Goal: Task Accomplishment & Management: Complete application form

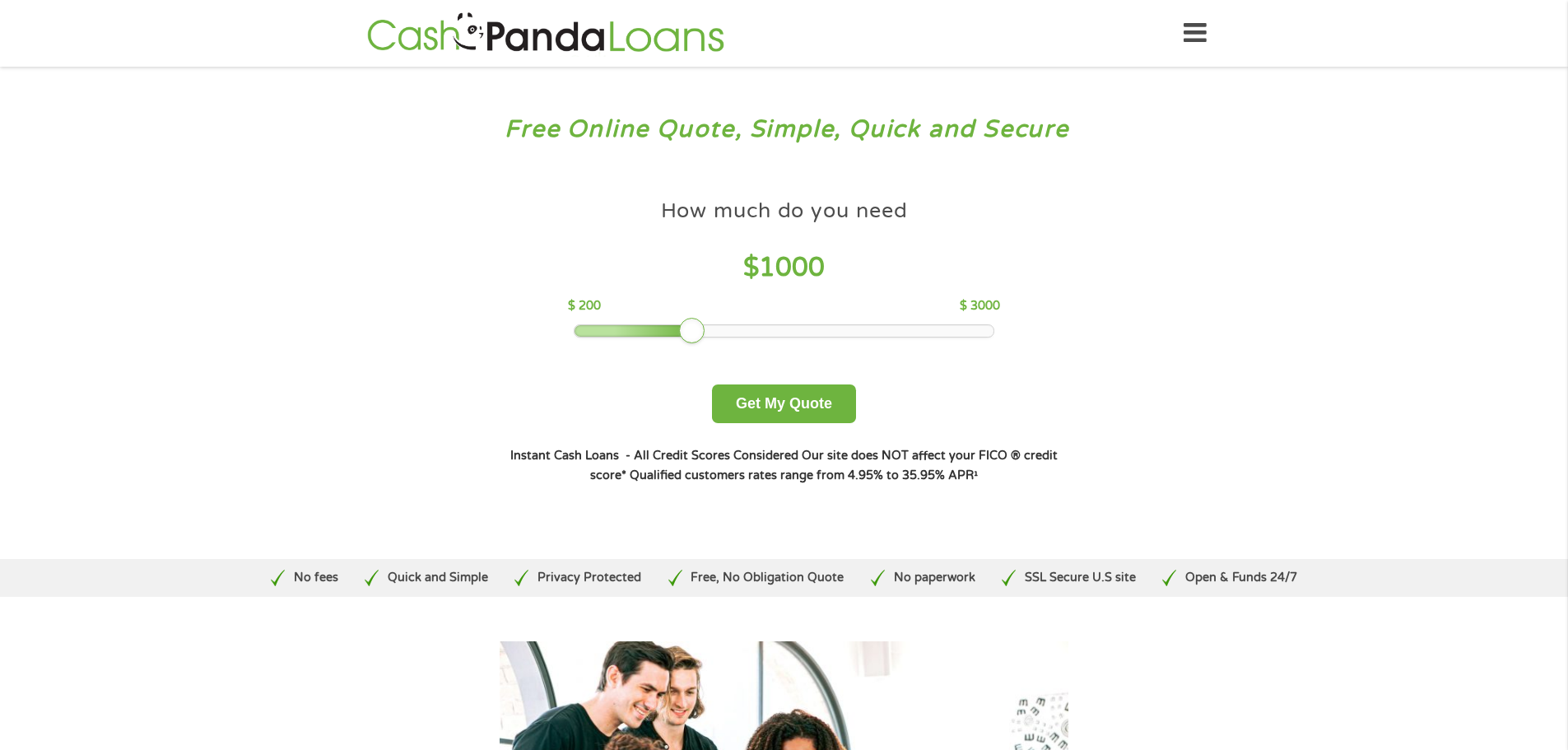
click at [658, 332] on div at bounding box center [634, 331] width 119 height 11
click at [624, 325] on div at bounding box center [784, 331] width 419 height 11
click at [594, 332] on div at bounding box center [784, 331] width 419 height 11
drag, startPoint x: 590, startPoint y: 332, endPoint x: 561, endPoint y: 337, distance: 29.4
click at [574, 337] on div at bounding box center [587, 331] width 26 height 26
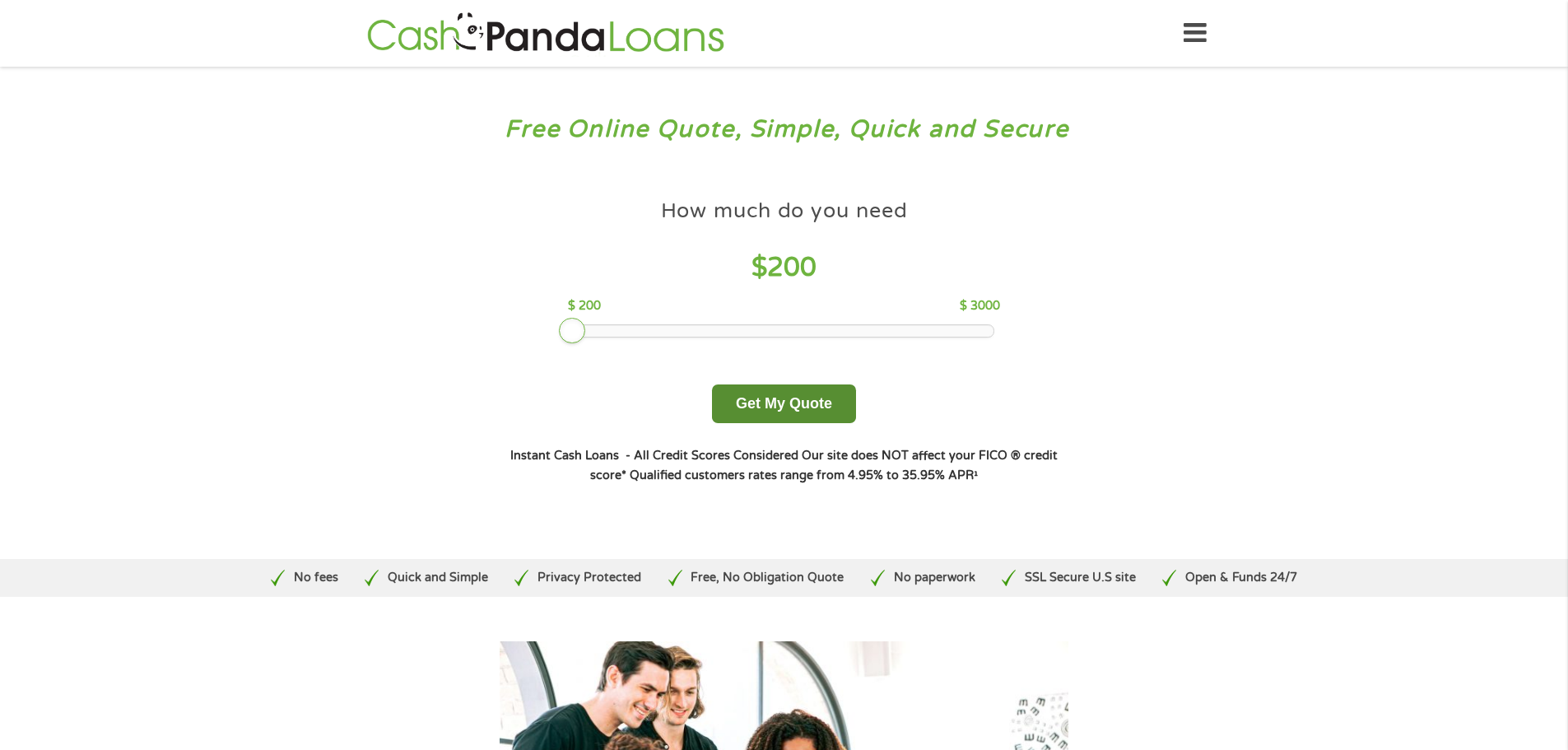
click at [788, 402] on button "Get My Quote" at bounding box center [784, 403] width 144 height 38
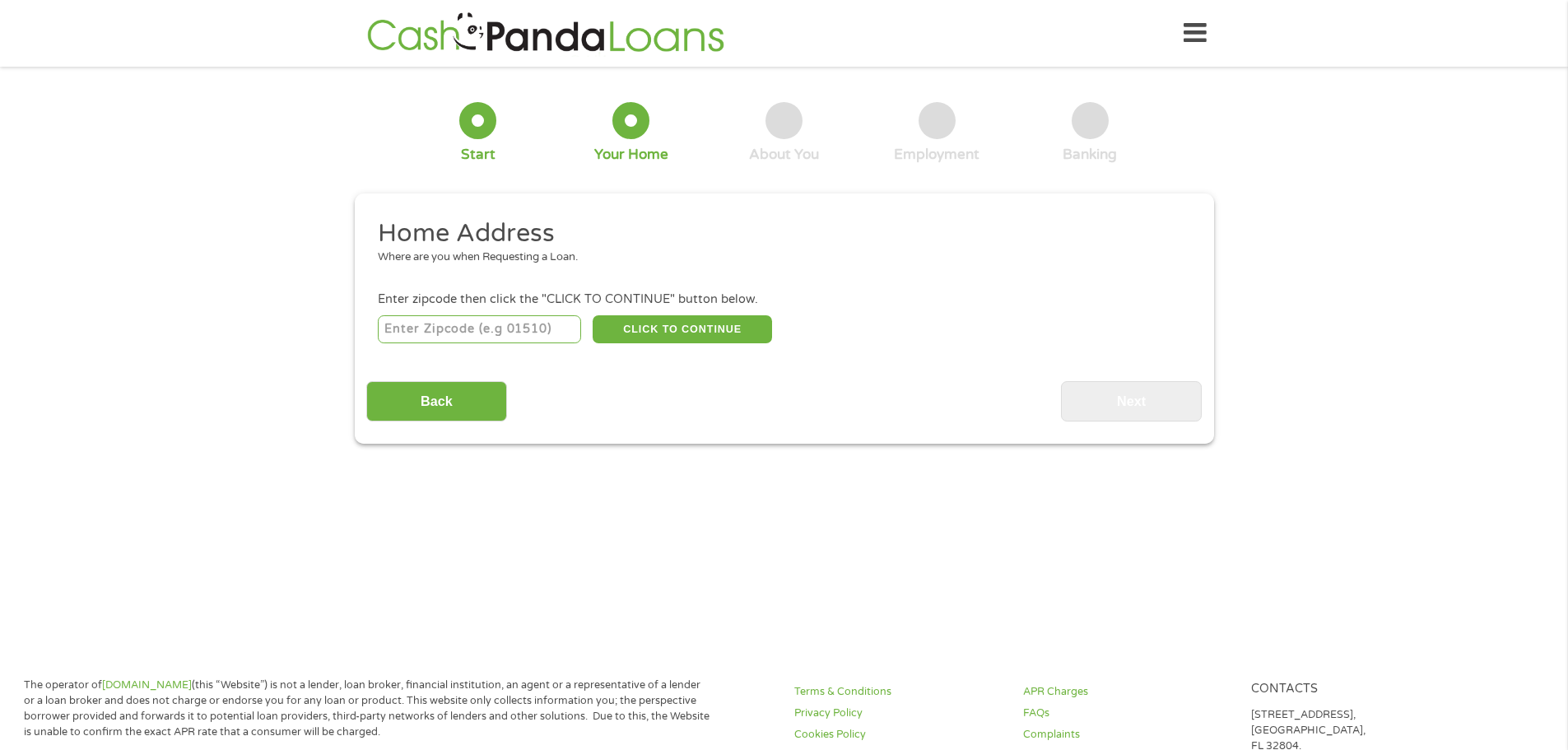
click at [436, 327] on input "number" at bounding box center [479, 329] width 203 height 28
type input "75287"
click at [709, 330] on button "CLICK TO CONTINUE" at bounding box center [681, 329] width 179 height 28
type input "75287"
type input "Dallas"
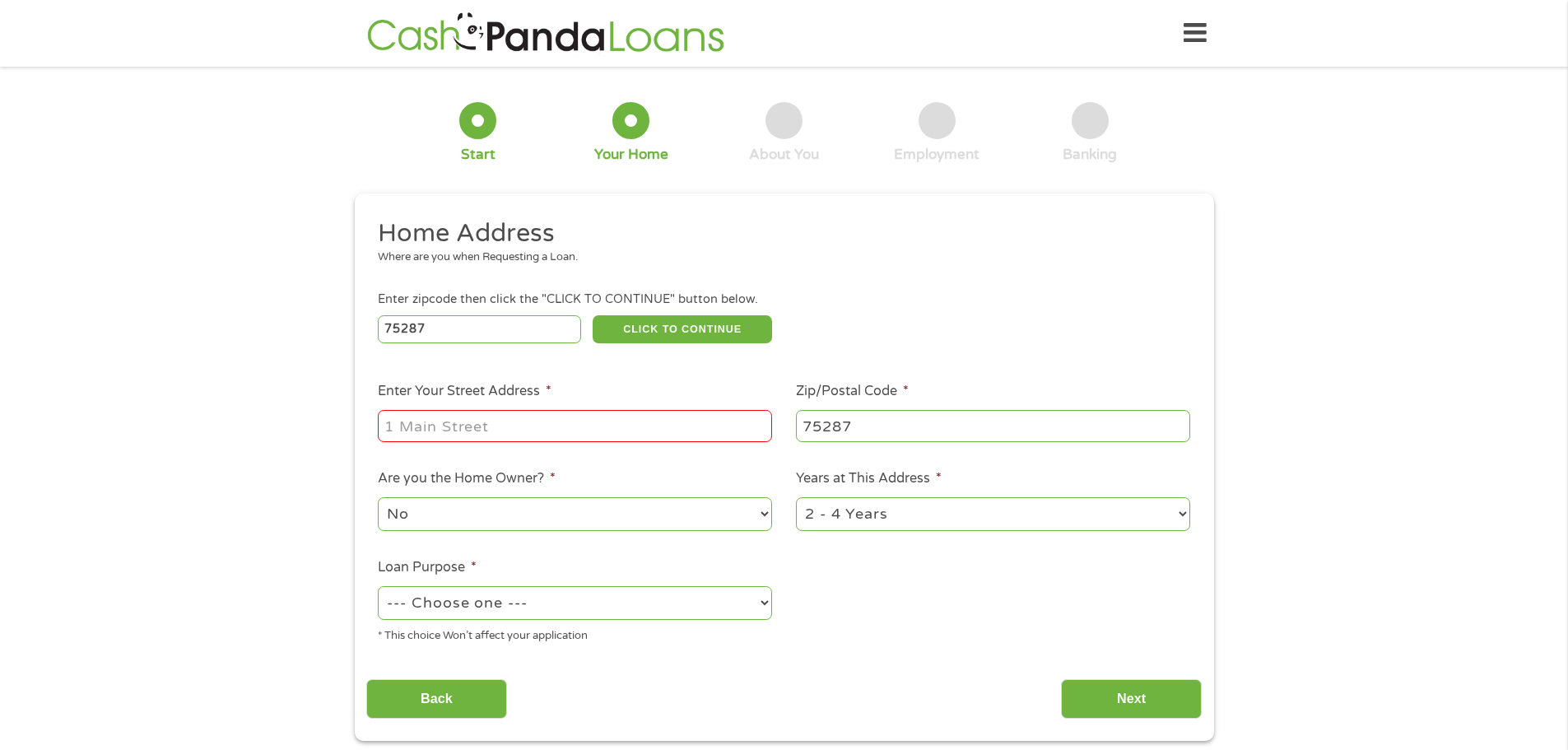
click at [459, 418] on input "Enter Your Street Address *" at bounding box center [575, 425] width 395 height 31
type input "18847 Park Grove Ln"
click at [765, 605] on select "--- Choose one --- Pay Bills Debt Consolidation Home Improvement Major Purchase…" at bounding box center [575, 603] width 395 height 34
select select "paybills"
click at [378, 586] on select "--- Choose one --- Pay Bills Debt Consolidation Home Improvement Major Purchase…" at bounding box center [575, 603] width 395 height 34
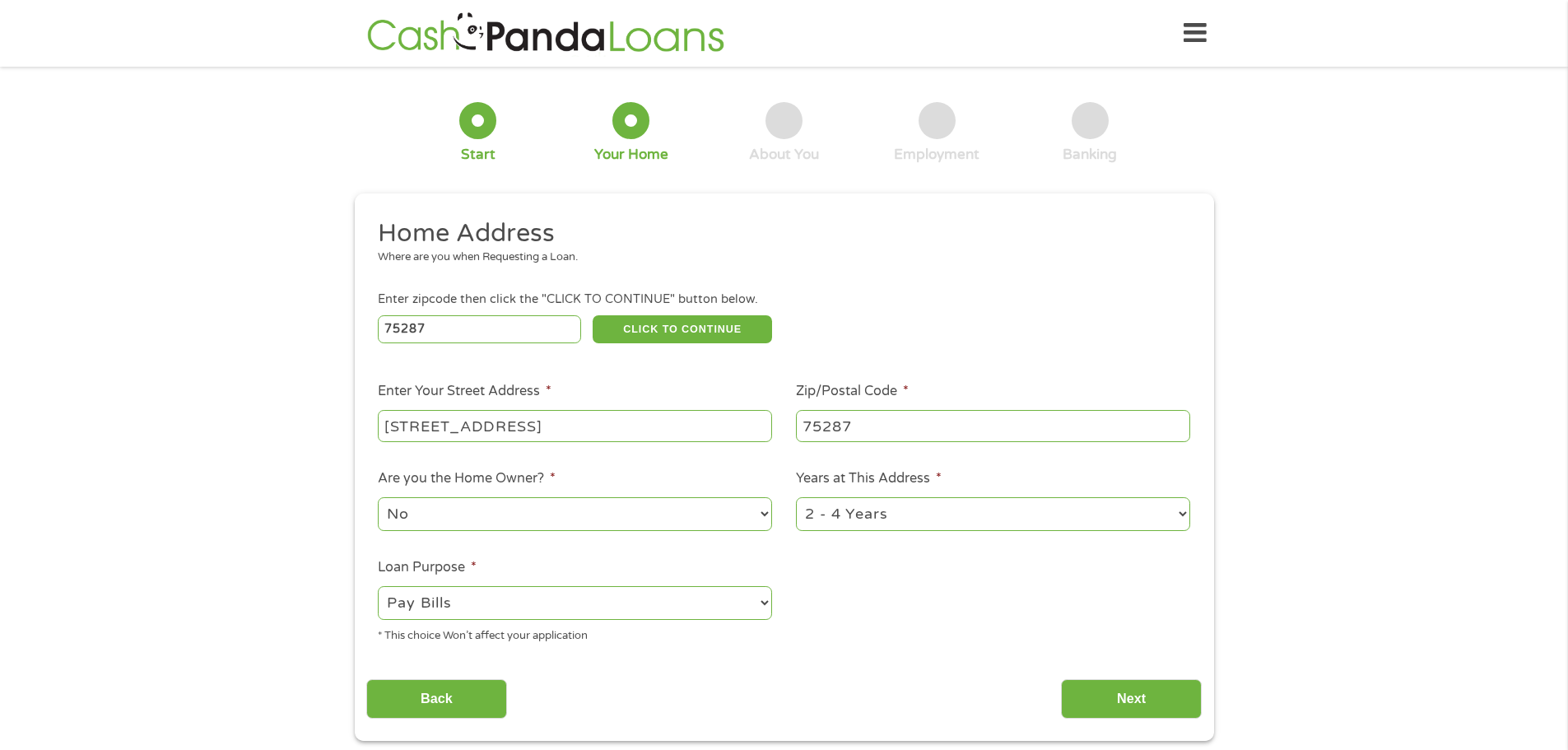
click at [913, 510] on select "1 Year or less 1 - 2 Years 2 - 4 Years Over 4 Years" at bounding box center [993, 514] width 395 height 34
click at [1129, 701] on input "Next" at bounding box center [1131, 698] width 141 height 40
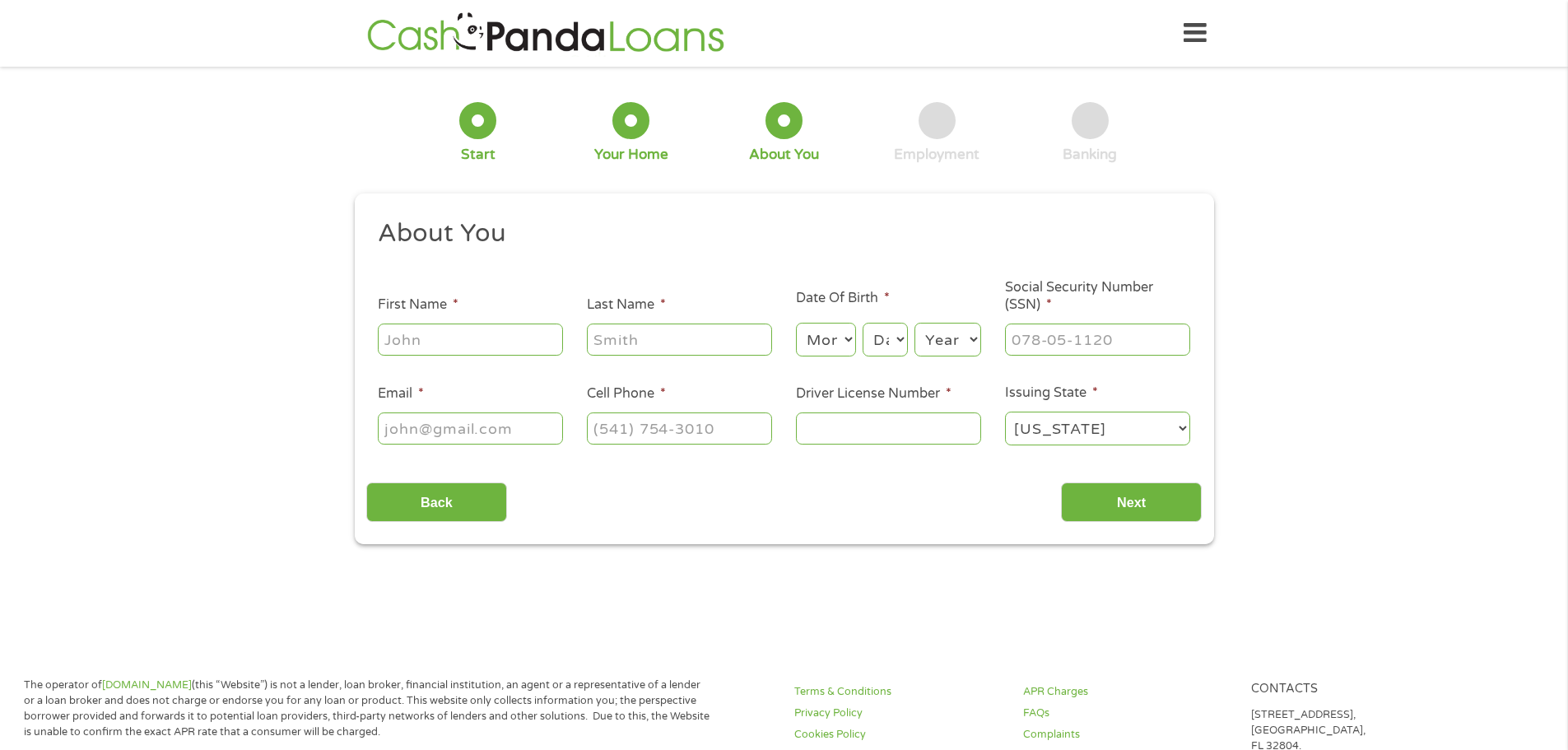
click at [403, 347] on input "First Name *" at bounding box center [470, 338] width 186 height 31
type input "Jeremy"
type input "McClellan"
type input "(580) 798-7847"
click at [456, 421] on input "Email *" at bounding box center [470, 428] width 186 height 31
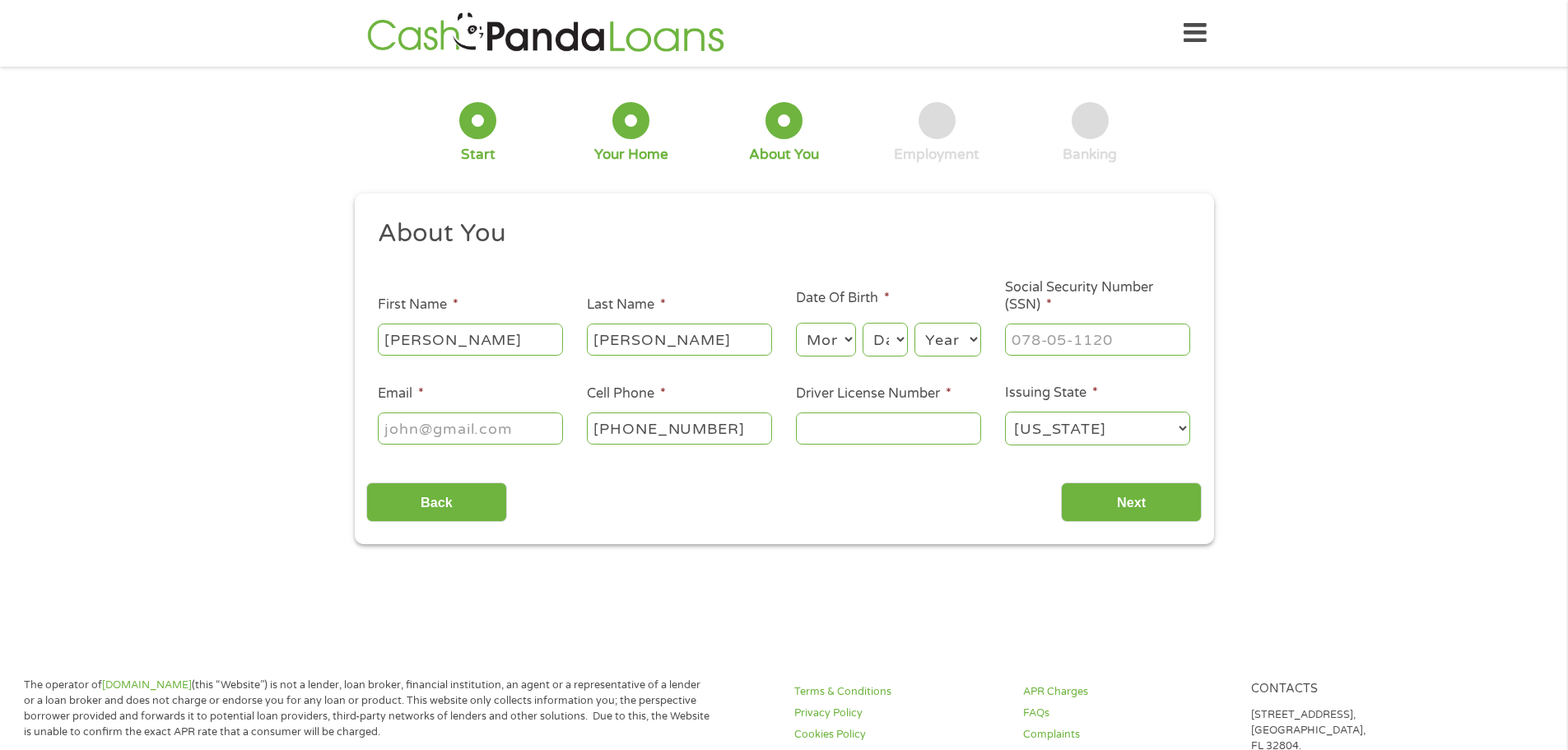
type input "jjmcclellan76@gmail.com"
type input "(580) 798-7847"
click at [899, 428] on input "Driver License Number *" at bounding box center [889, 428] width 186 height 31
click at [865, 435] on input "Driver License Number *" at bounding box center [889, 428] width 186 height 31
type input "19947034"
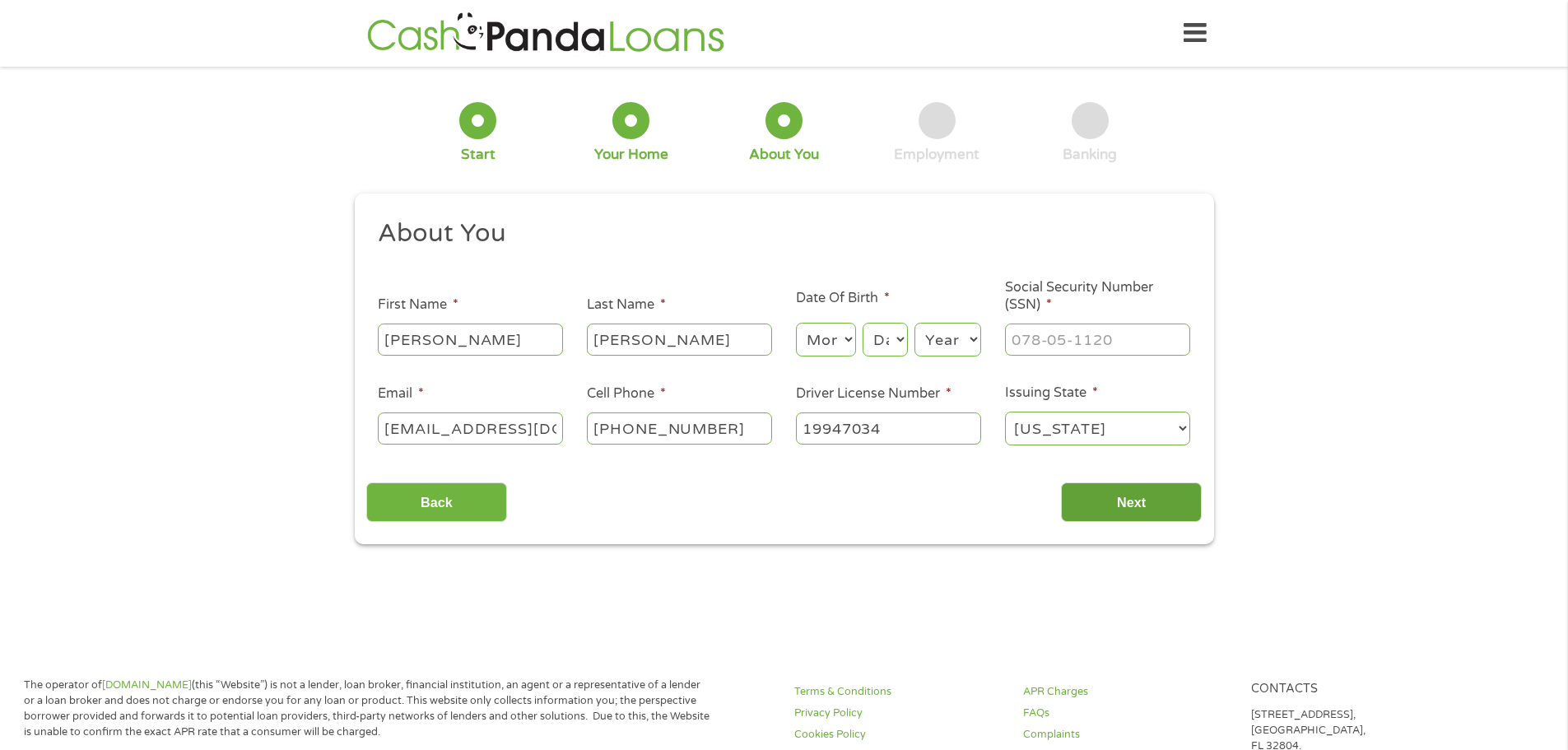
click at [1166, 493] on input "Next" at bounding box center [1131, 502] width 141 height 40
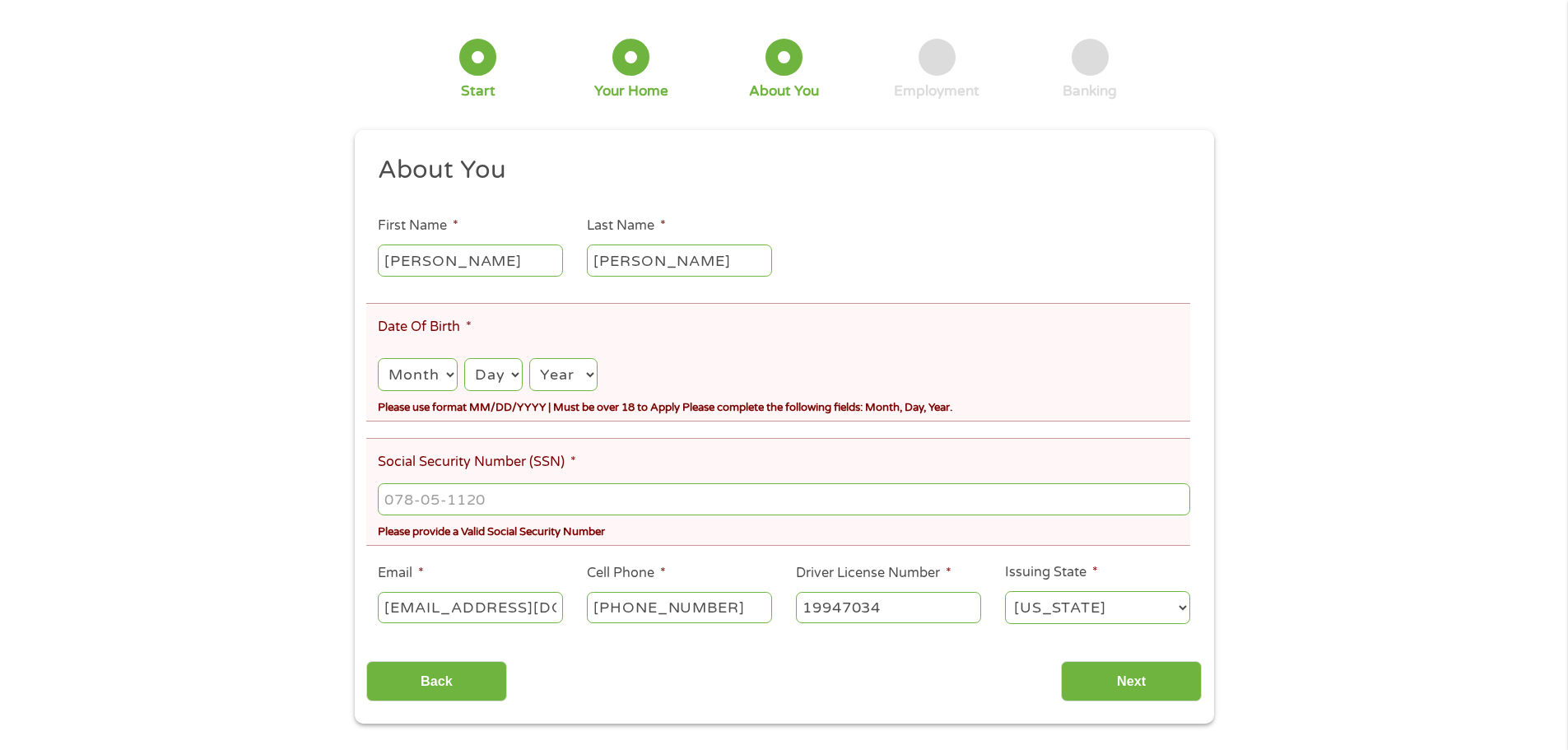
scroll to position [247, 0]
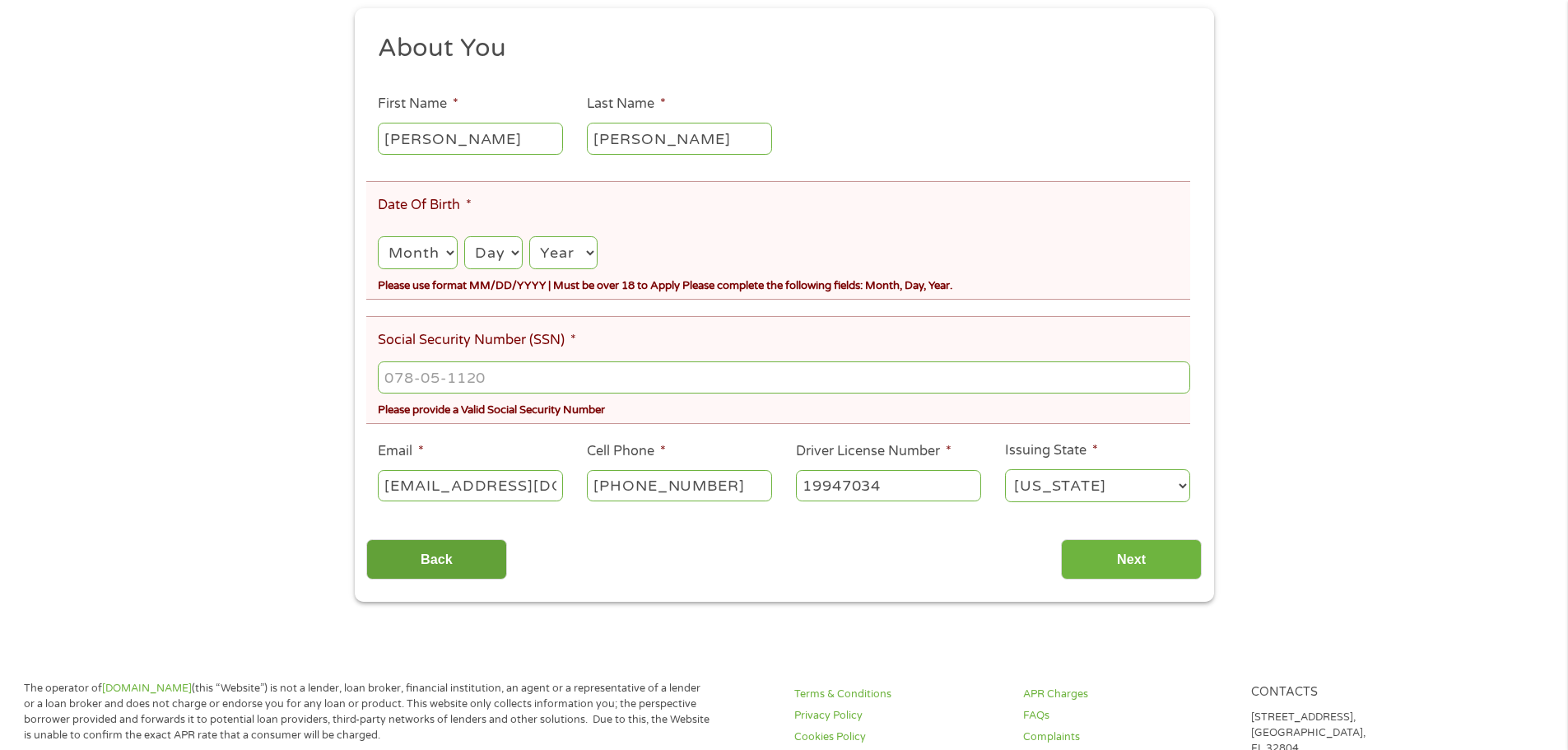
click at [465, 564] on input "Back" at bounding box center [437, 559] width 141 height 40
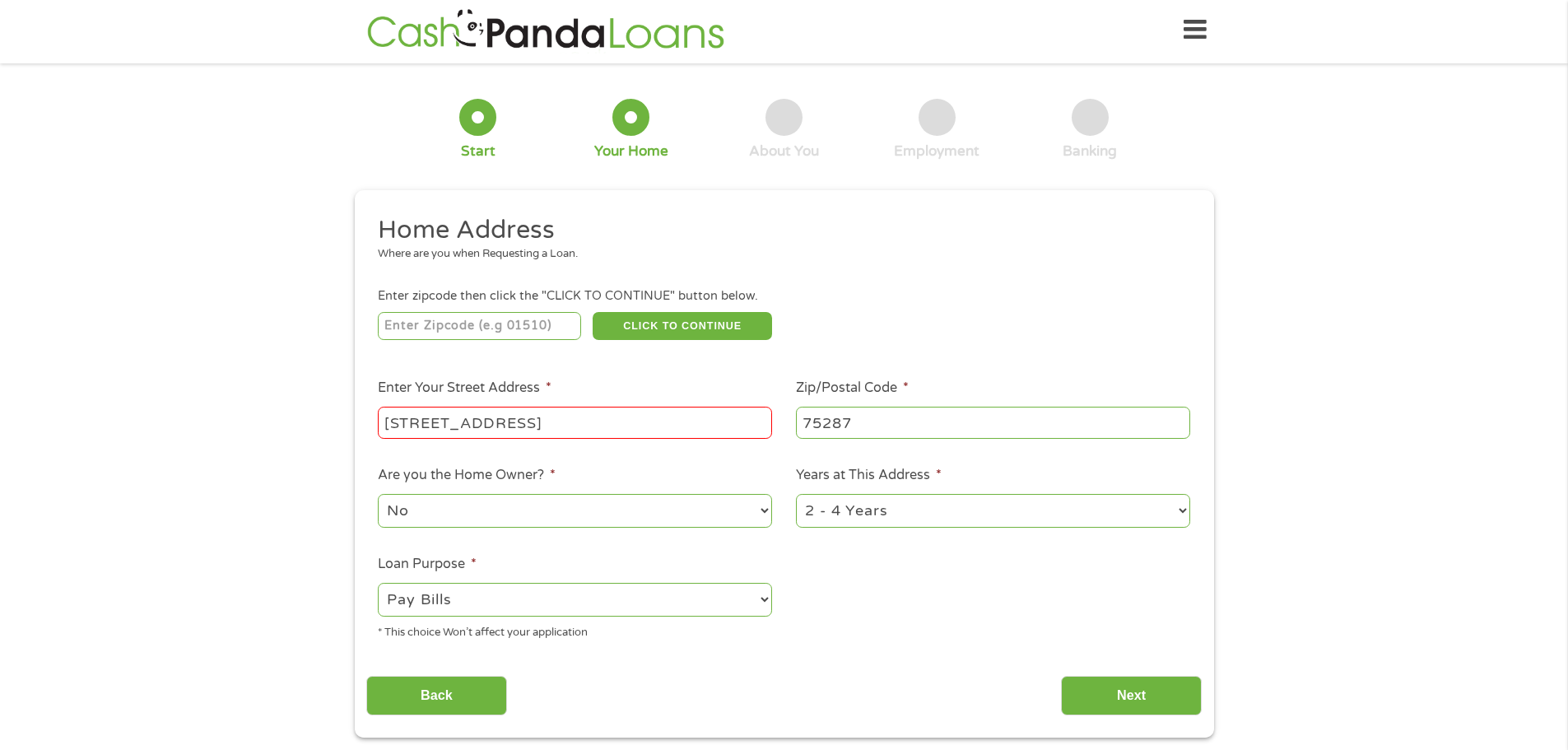
scroll to position [0, 0]
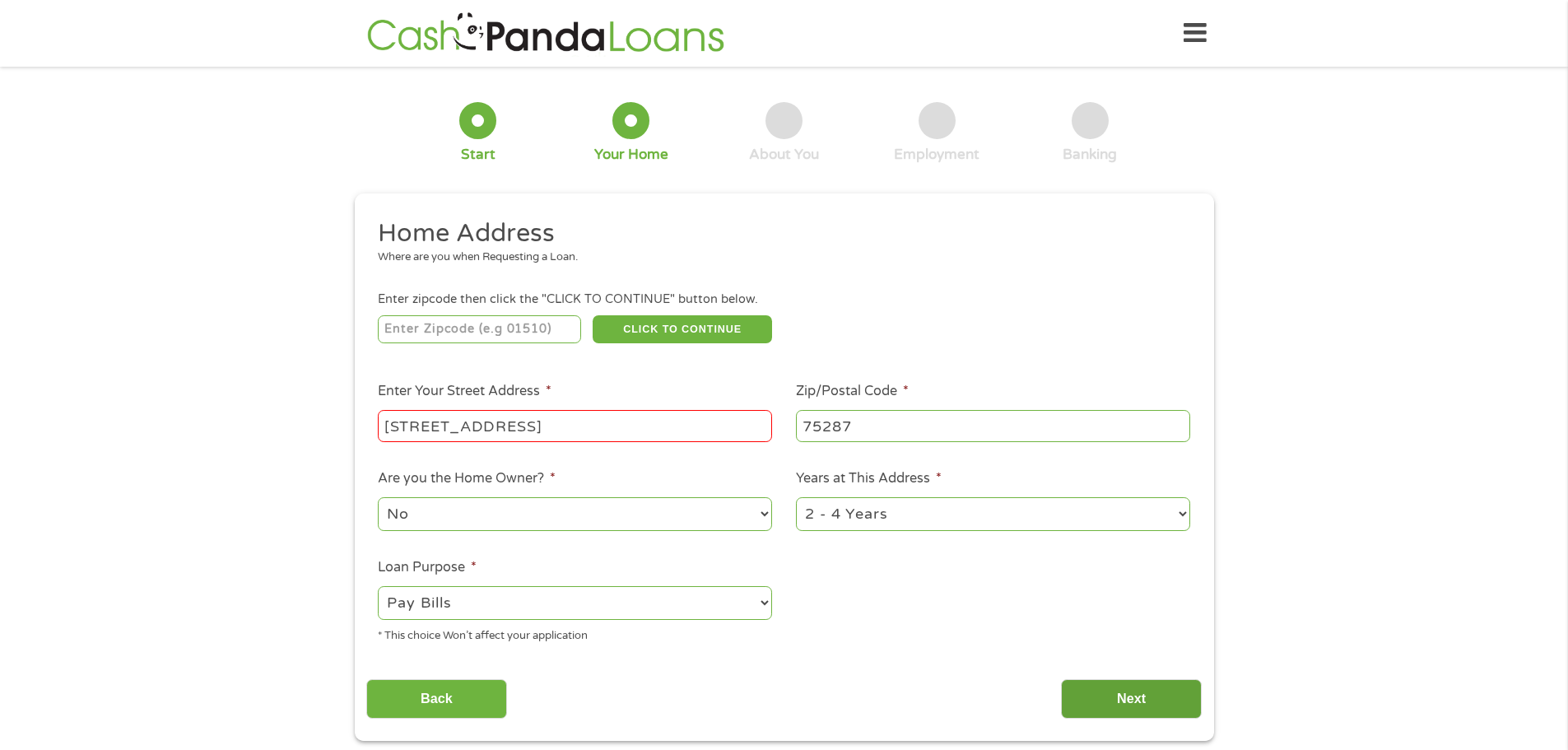
click at [1146, 704] on input "Next" at bounding box center [1131, 698] width 141 height 40
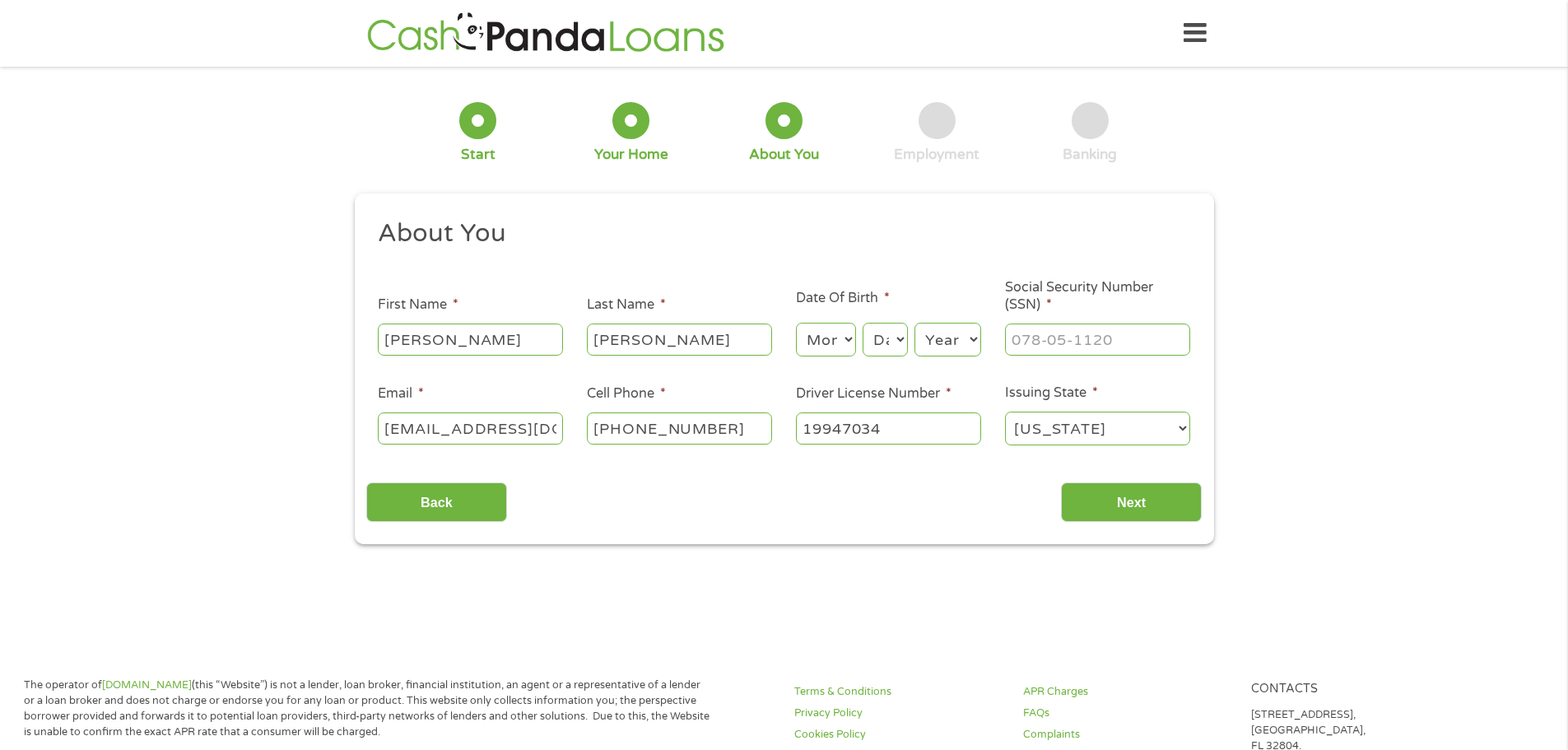
scroll to position [7, 7]
click at [1045, 332] on input "___-__-____" at bounding box center [1098, 338] width 186 height 31
type input "308-80-9073"
click at [1119, 498] on input "Next" at bounding box center [1131, 502] width 141 height 40
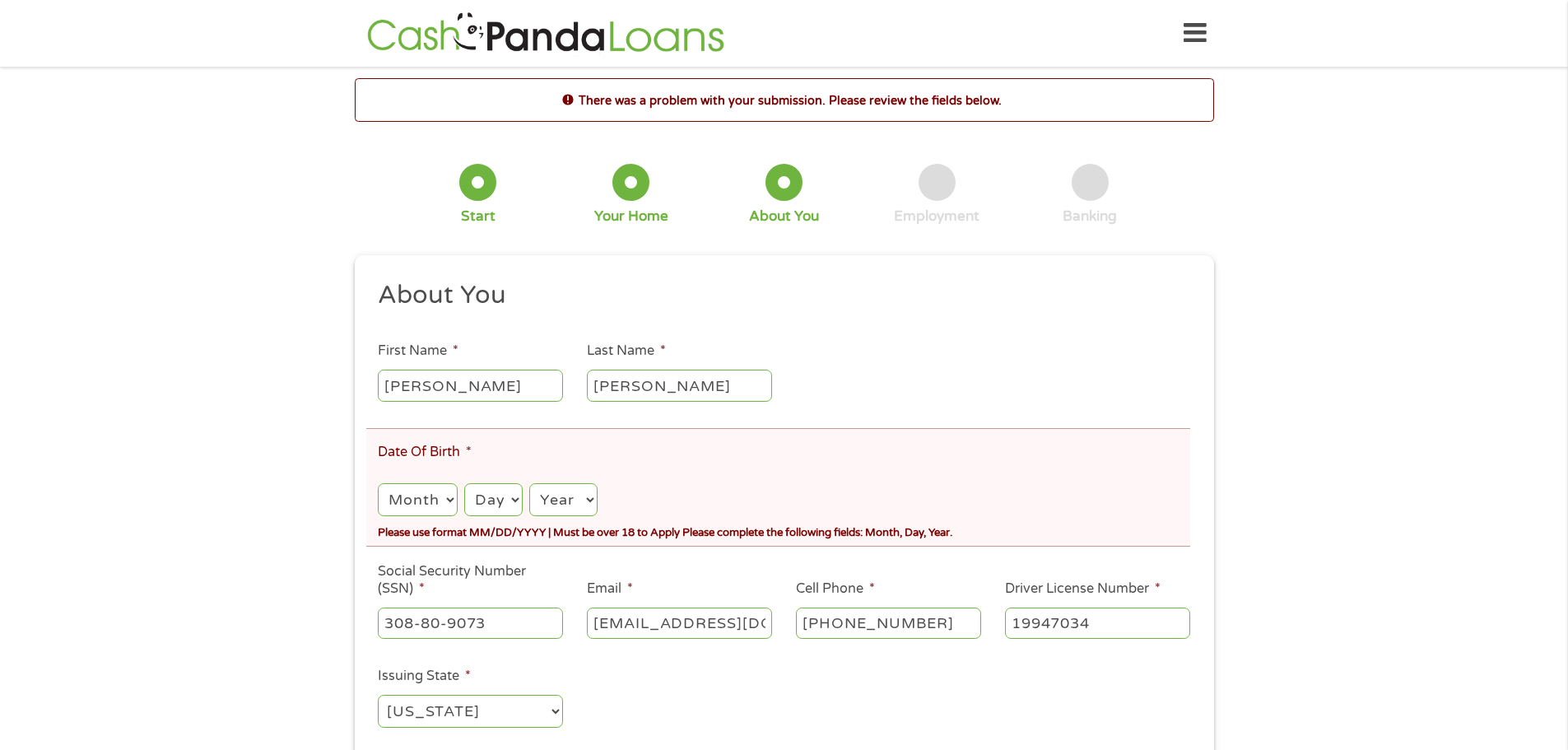
click at [444, 502] on select "Month 1 2 3 4 5 6 7 8 9 10 11 12" at bounding box center [417, 500] width 79 height 34
select select "12"
click at [378, 483] on select "Month 1 2 3 4 5 6 7 8 9 10 11 12" at bounding box center [417, 500] width 79 height 34
click at [511, 496] on select "Day 1 2 3 4 5 6 7 8 9 10 11 12 13 14 15 16 17 18 19 20 21 22 23 24 25 26 27 28 …" at bounding box center [493, 500] width 58 height 34
select select "13"
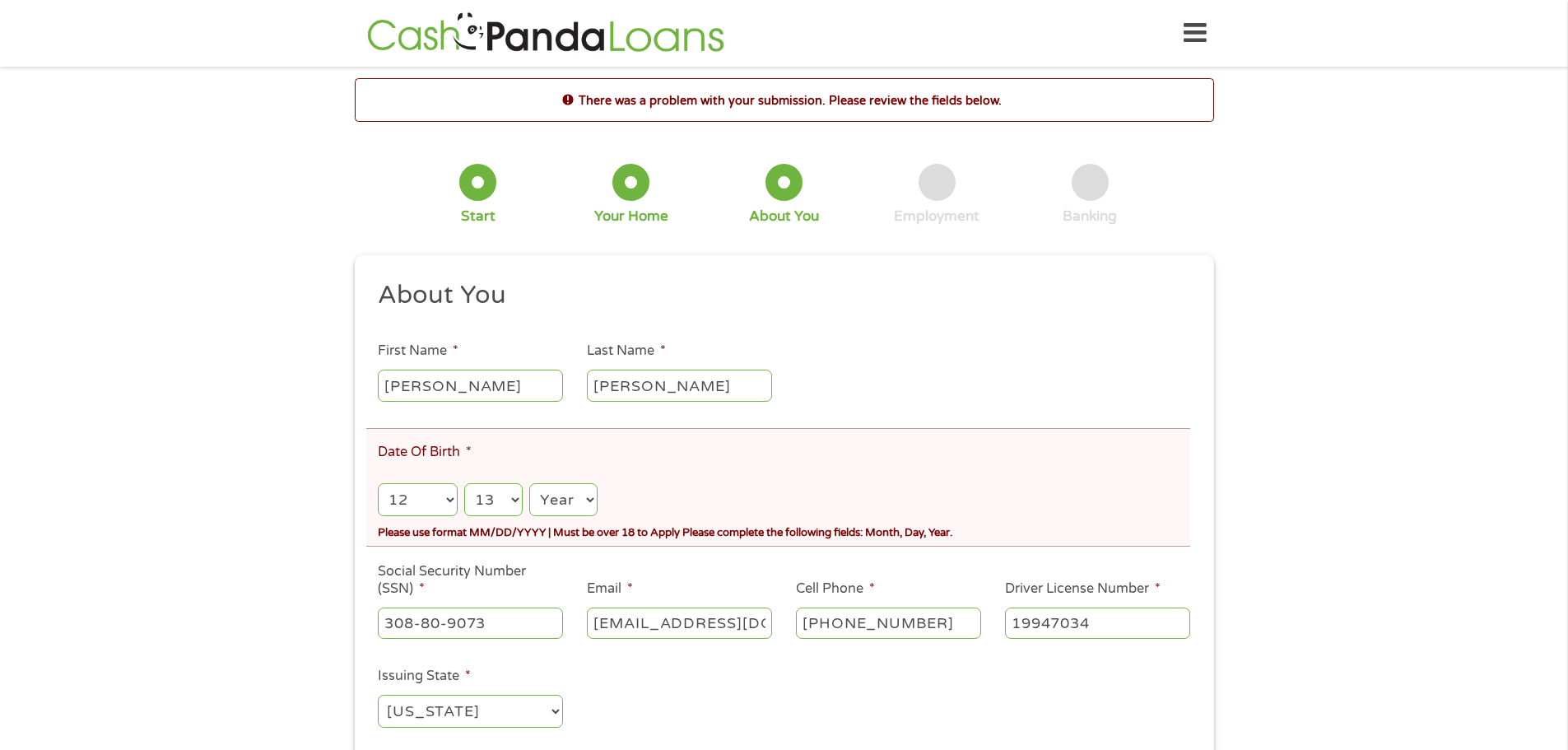
click at [464, 483] on select "Day 1 2 3 4 5 6 7 8 9 10 11 12 13 14 15 16 17 18 19 20 21 22 23 24 25 26 27 28 …" at bounding box center [493, 500] width 58 height 34
click at [584, 499] on select "Year 2007 2006 2005 2004 2003 2002 2001 2000 1999 1998 1997 1996 1995 1994 1993…" at bounding box center [563, 500] width 67 height 34
select select "1976"
click at [530, 483] on select "Year 2007 2006 2005 2004 2003 2002 2001 2000 1999 1998 1997 1996 1995 1994 1993…" at bounding box center [563, 500] width 67 height 34
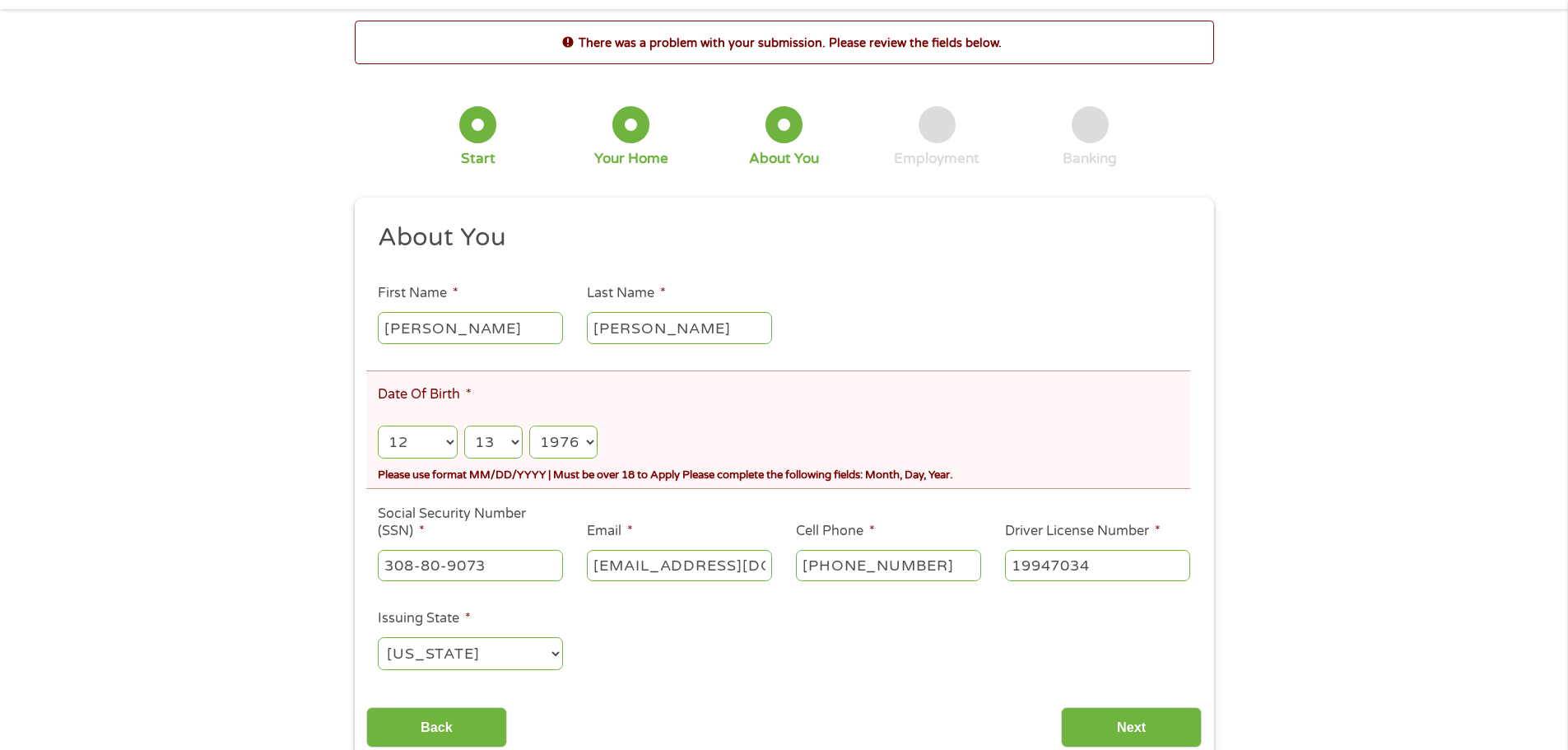
scroll to position [165, 0]
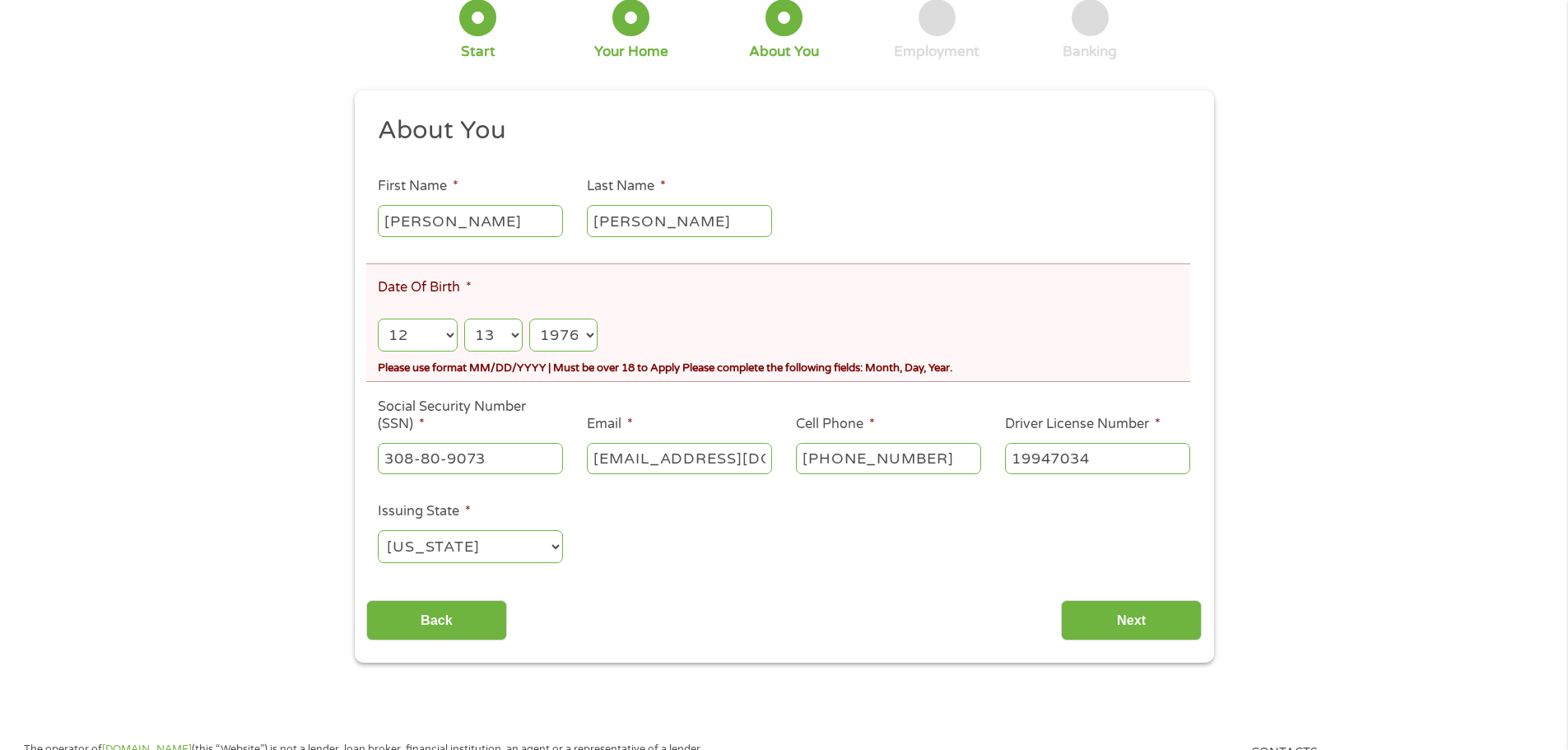
click at [452, 442] on input "308-80-9073" at bounding box center [470, 458] width 186 height 31
click at [1093, 621] on input "Next" at bounding box center [1131, 620] width 141 height 40
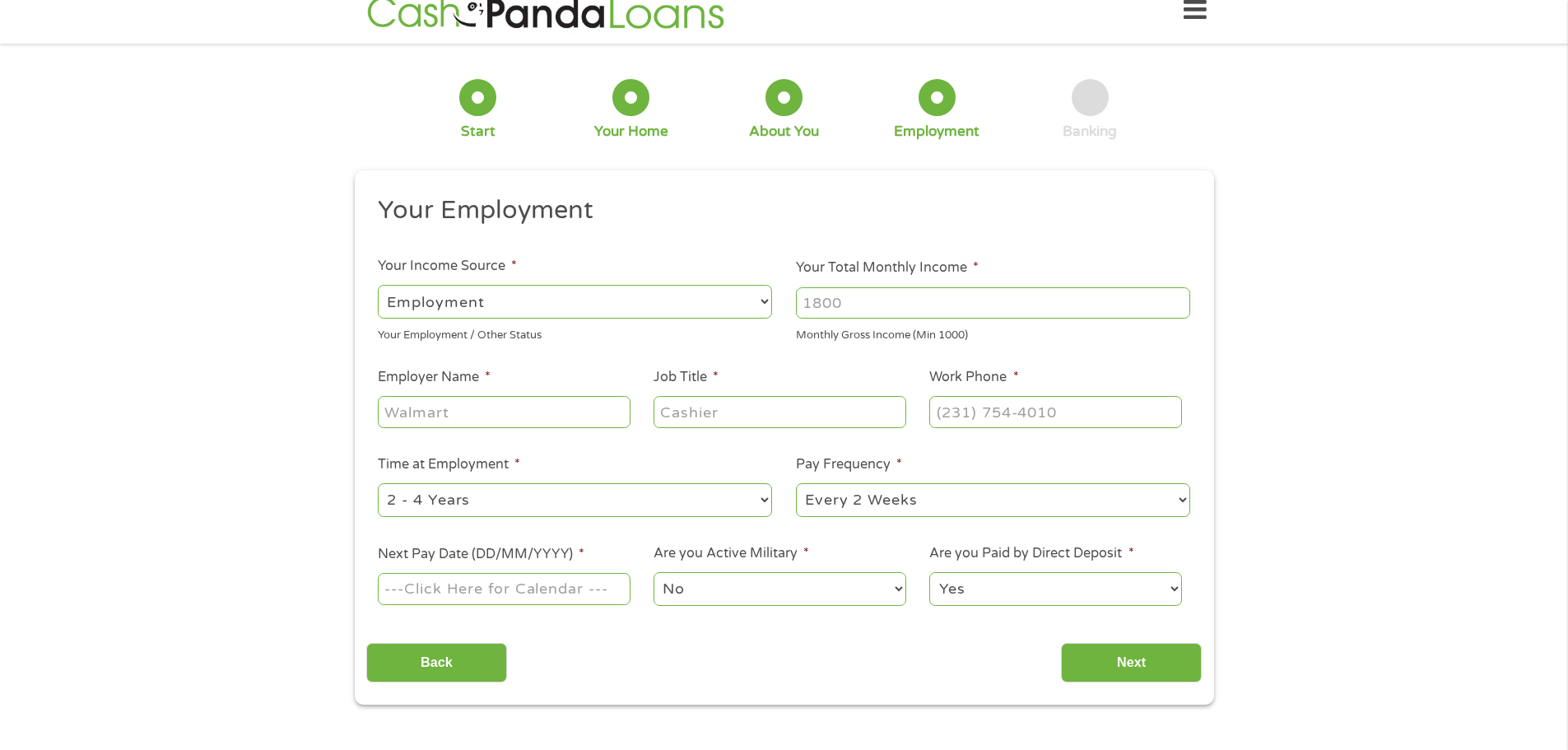
scroll to position [0, 0]
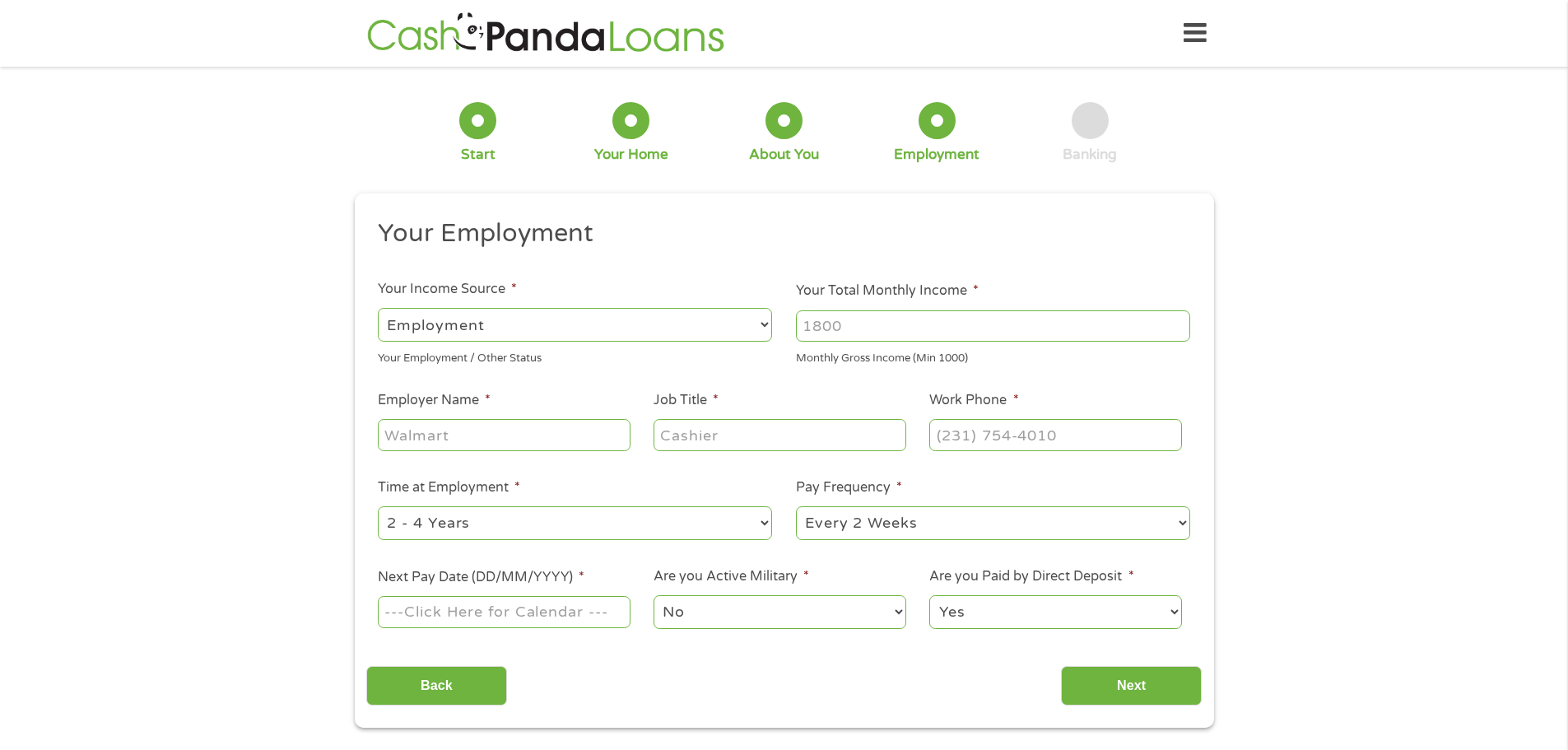
click at [913, 322] on input "Your Total Monthly Income *" at bounding box center [993, 325] width 395 height 31
type input "6500.00"
click at [431, 435] on input "Employer Name *" at bounding box center [503, 434] width 252 height 31
click at [768, 322] on select "--- Choose one --- Employment Self Employed Benefits" at bounding box center [575, 324] width 395 height 34
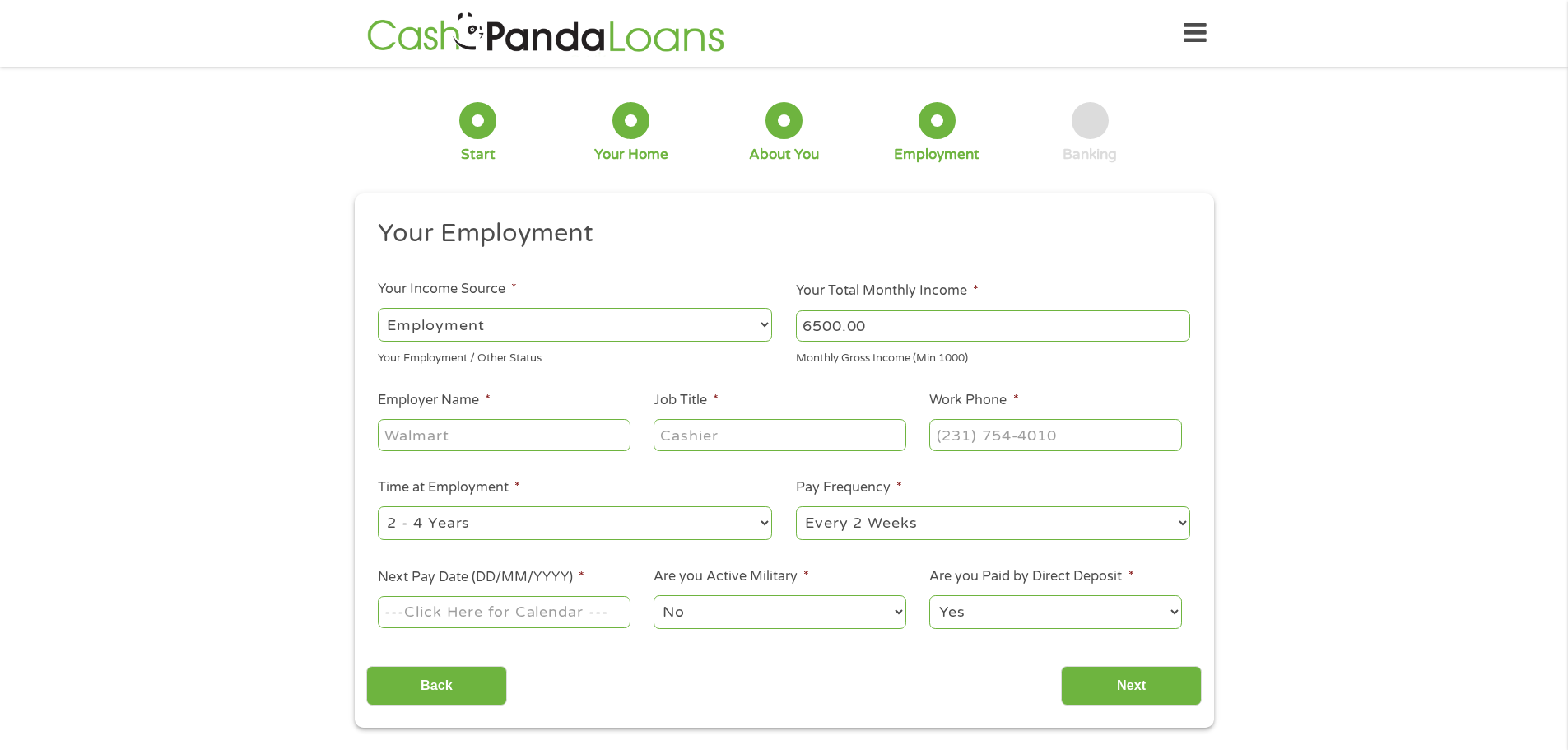
drag, startPoint x: 581, startPoint y: 438, endPoint x: 501, endPoint y: 440, distance: 80.0
click at [578, 439] on input "Employer Name *" at bounding box center [503, 434] width 252 height 31
type input "GWFG"
click at [799, 431] on input "Job Title *" at bounding box center [779, 434] width 252 height 31
type input "EDI"
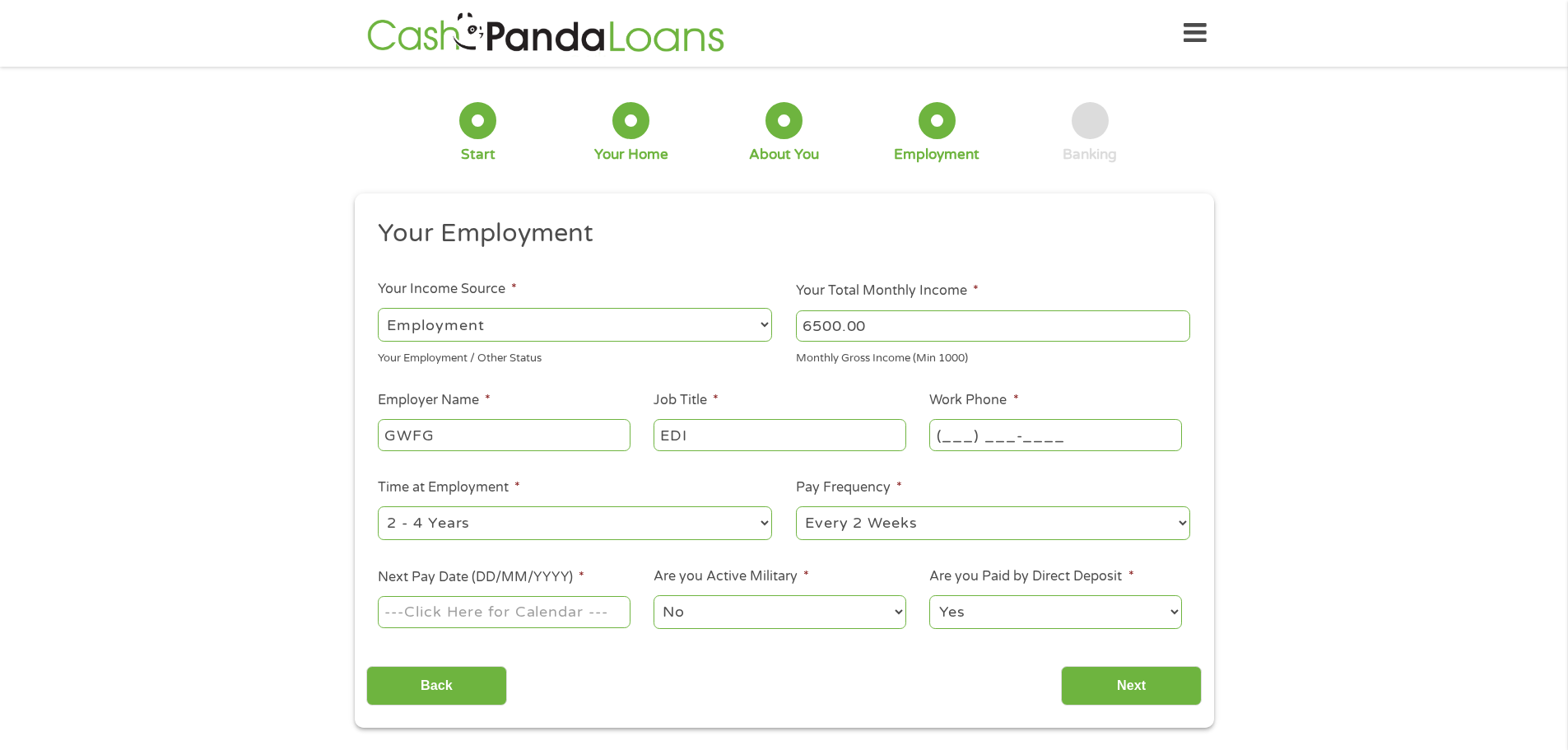
click at [1023, 427] on input "(___) ___-____" at bounding box center [1054, 434] width 252 height 31
type input "(580) 798-7847"
click at [1417, 413] on div "1 Start 2 Your Home 3 About You 4 Employment 5 Banking 6 This field is hidden w…" at bounding box center [784, 402] width 1568 height 650
click at [549, 609] on input "Next Pay Date (DD/MM/YYYY) *" at bounding box center [503, 611] width 252 height 31
type input "10/10/2025"
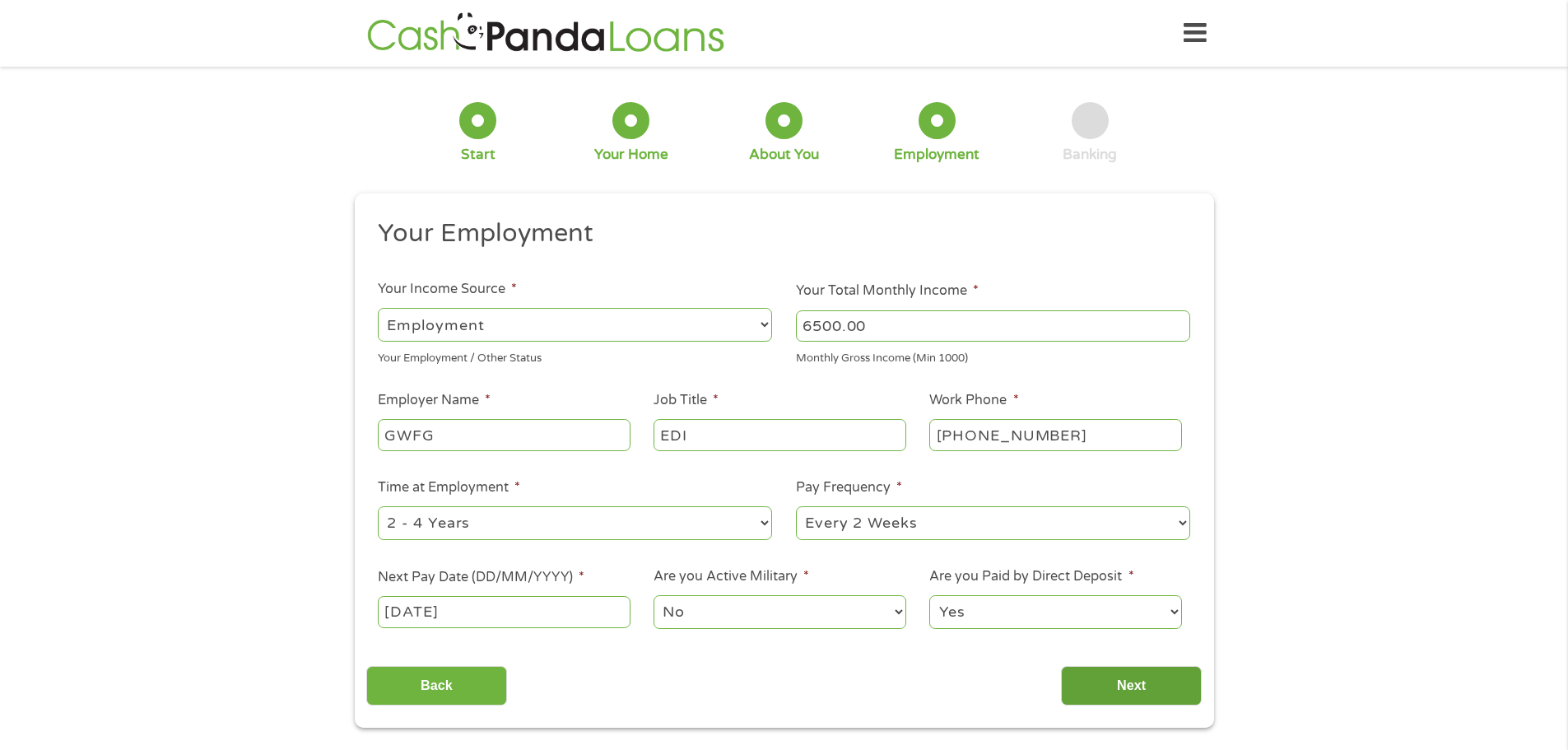
click at [1089, 679] on input "Next" at bounding box center [1131, 685] width 141 height 40
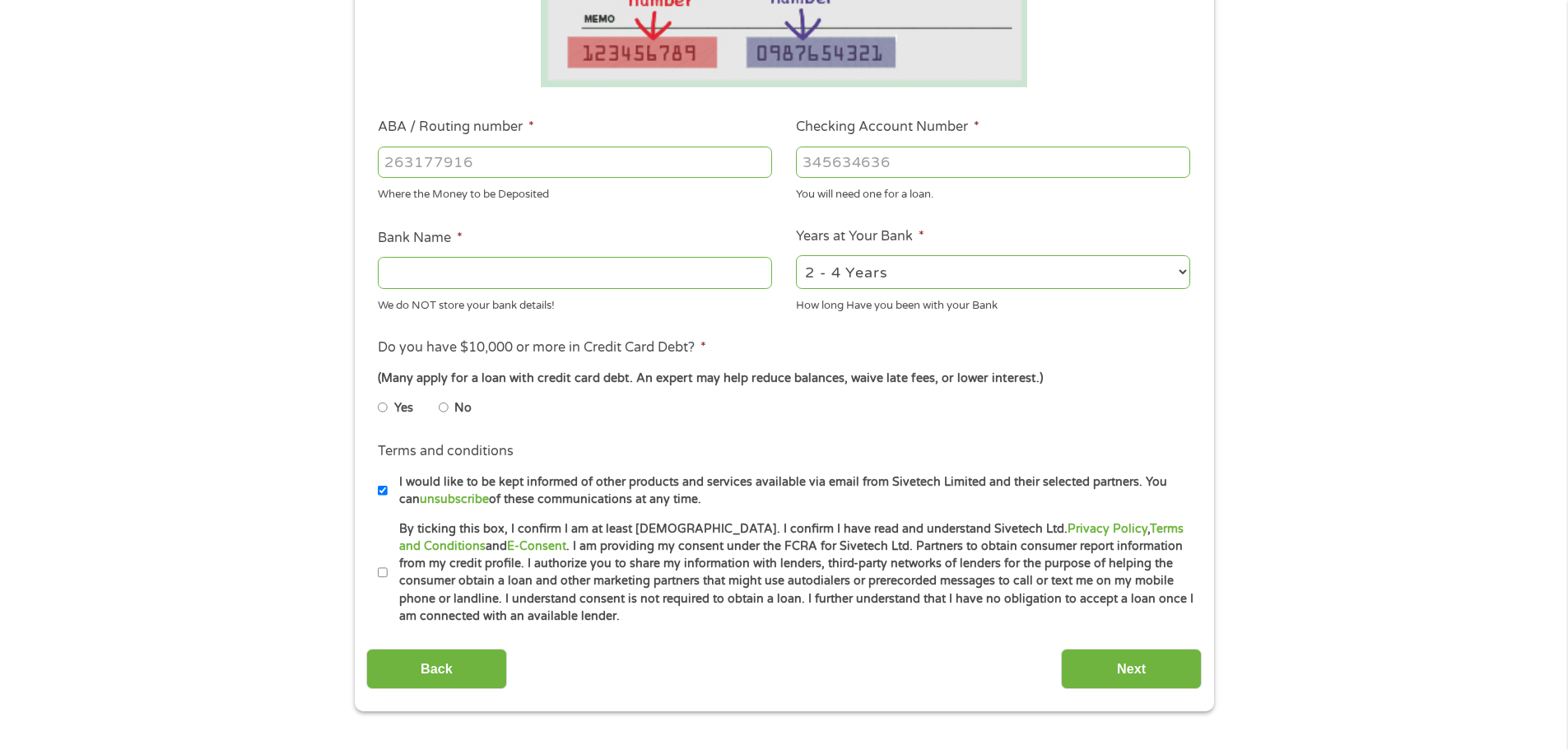
scroll to position [577, 0]
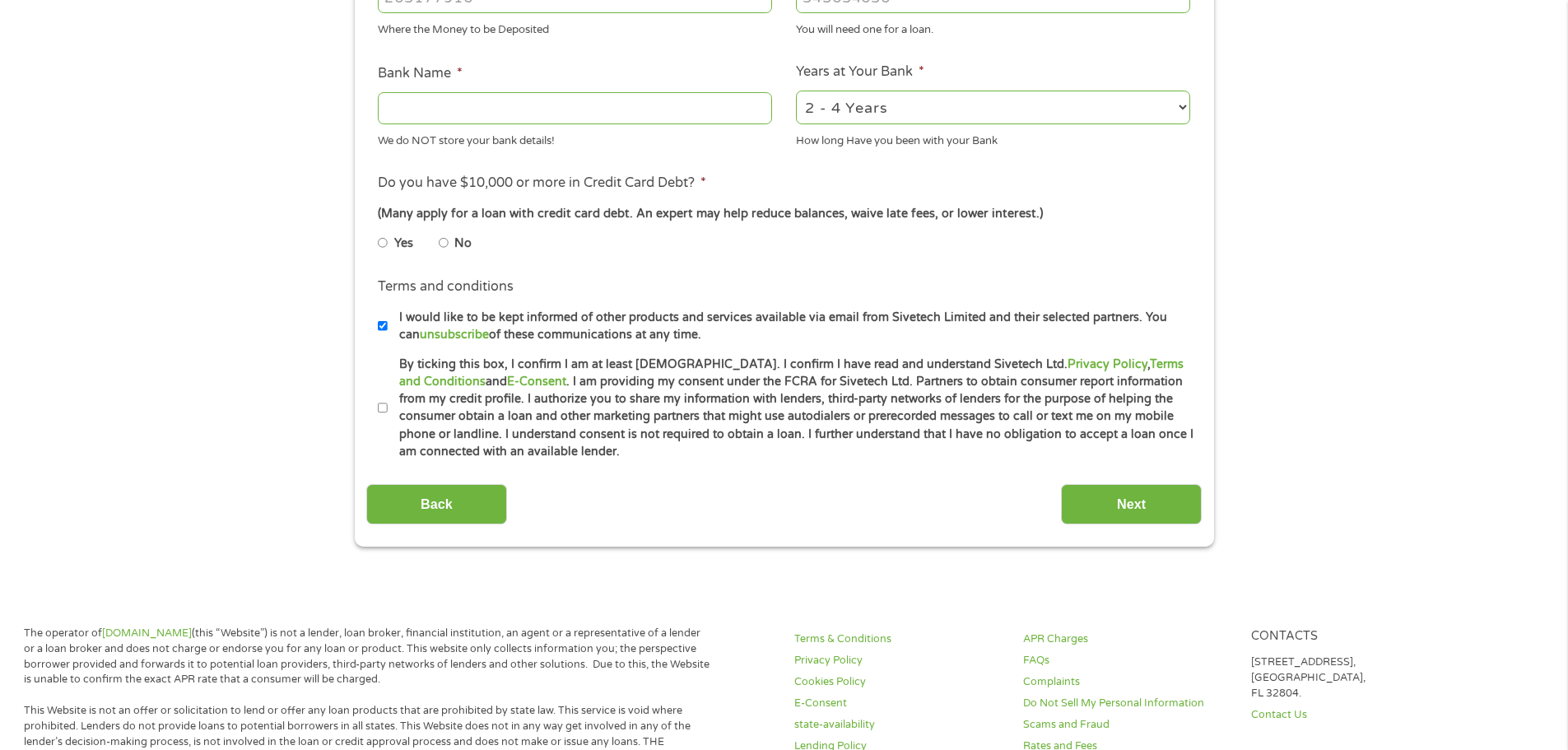
click at [377, 322] on li "Terms and conditions I would like to be kept informed of other products and ser…" at bounding box center [784, 309] width 835 height 67
click at [382, 323] on input "I would like to be kept informed of other products and services available via e…" at bounding box center [382, 326] width 10 height 26
checkbox input "false"
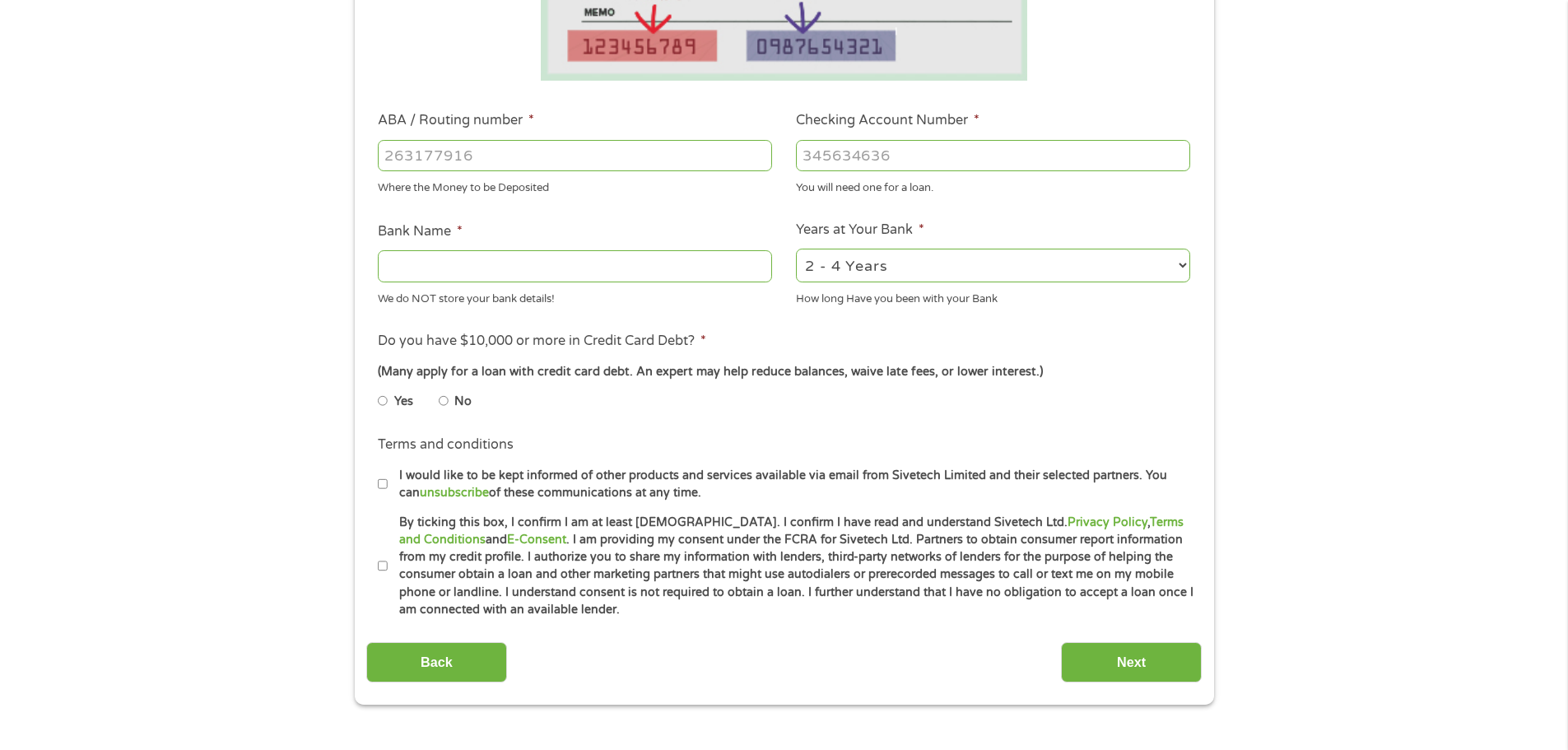
scroll to position [329, 0]
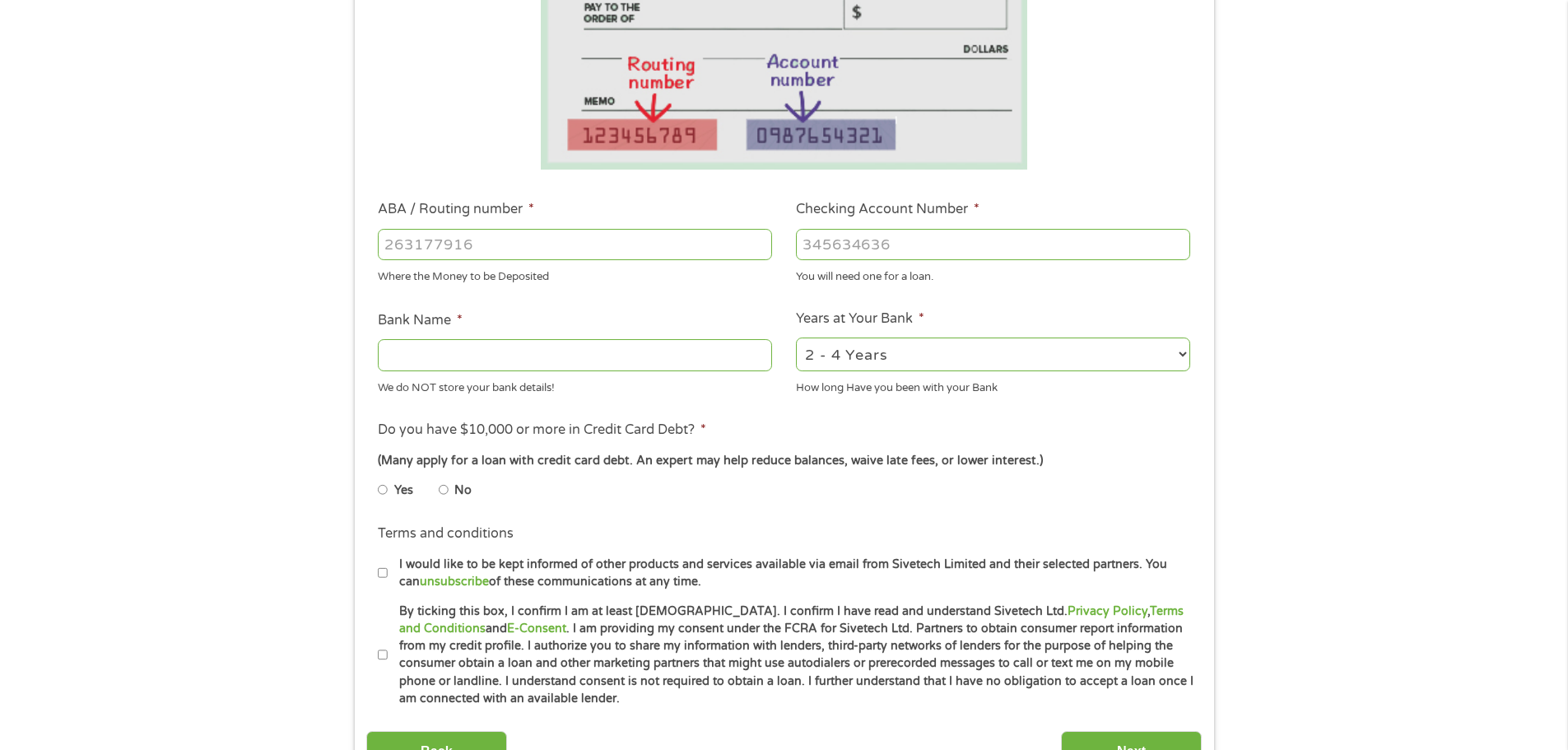
drag, startPoint x: 421, startPoint y: 239, endPoint x: 328, endPoint y: 228, distance: 93.6
click at [420, 243] on input "ABA / Routing number *" at bounding box center [575, 244] width 395 height 31
click at [470, 243] on input "ABA / Routing number *" at bounding box center [575, 244] width 395 height 31
click at [418, 245] on input "ABA / Routing number *" at bounding box center [575, 244] width 395 height 31
type input "111000025"
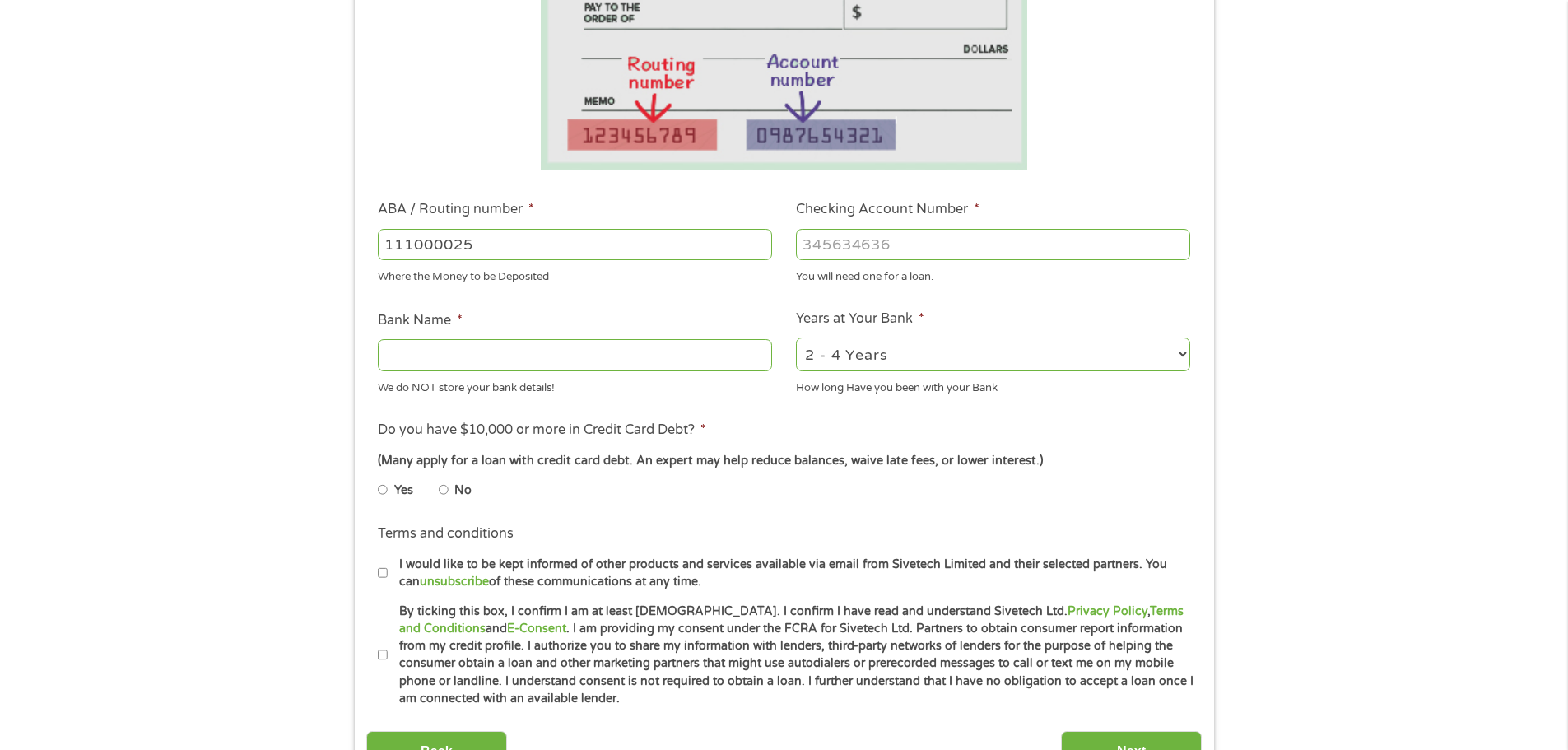
type input "BANK OF AMERICA NA"
type input "111000025"
click at [879, 242] on input "Checking Account Number *" at bounding box center [993, 244] width 395 height 31
click at [892, 242] on input "Checking Account Number *" at bounding box center [993, 244] width 395 height 31
type input "488107779186"
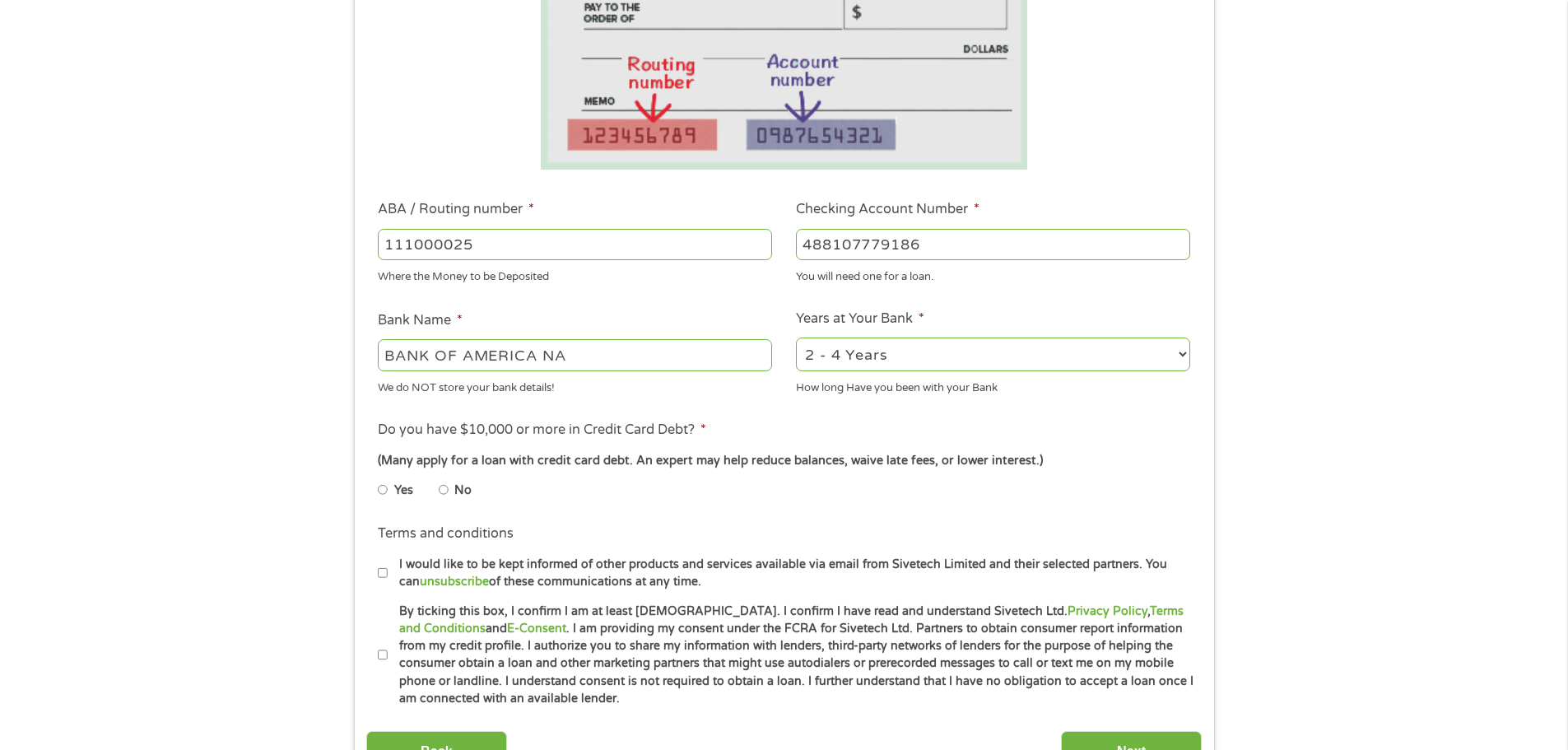
click at [1172, 355] on select "2 - 4 Years 6 - 12 Months 1 - 2 Years Over 4 Years" at bounding box center [993, 354] width 395 height 34
select select "60months"
click at [796, 338] on select "2 - 4 Years 6 - 12 Months 1 - 2 Years Over 4 Years" at bounding box center [993, 354] width 395 height 34
click at [443, 488] on input "No" at bounding box center [443, 489] width 10 height 26
radio input "true"
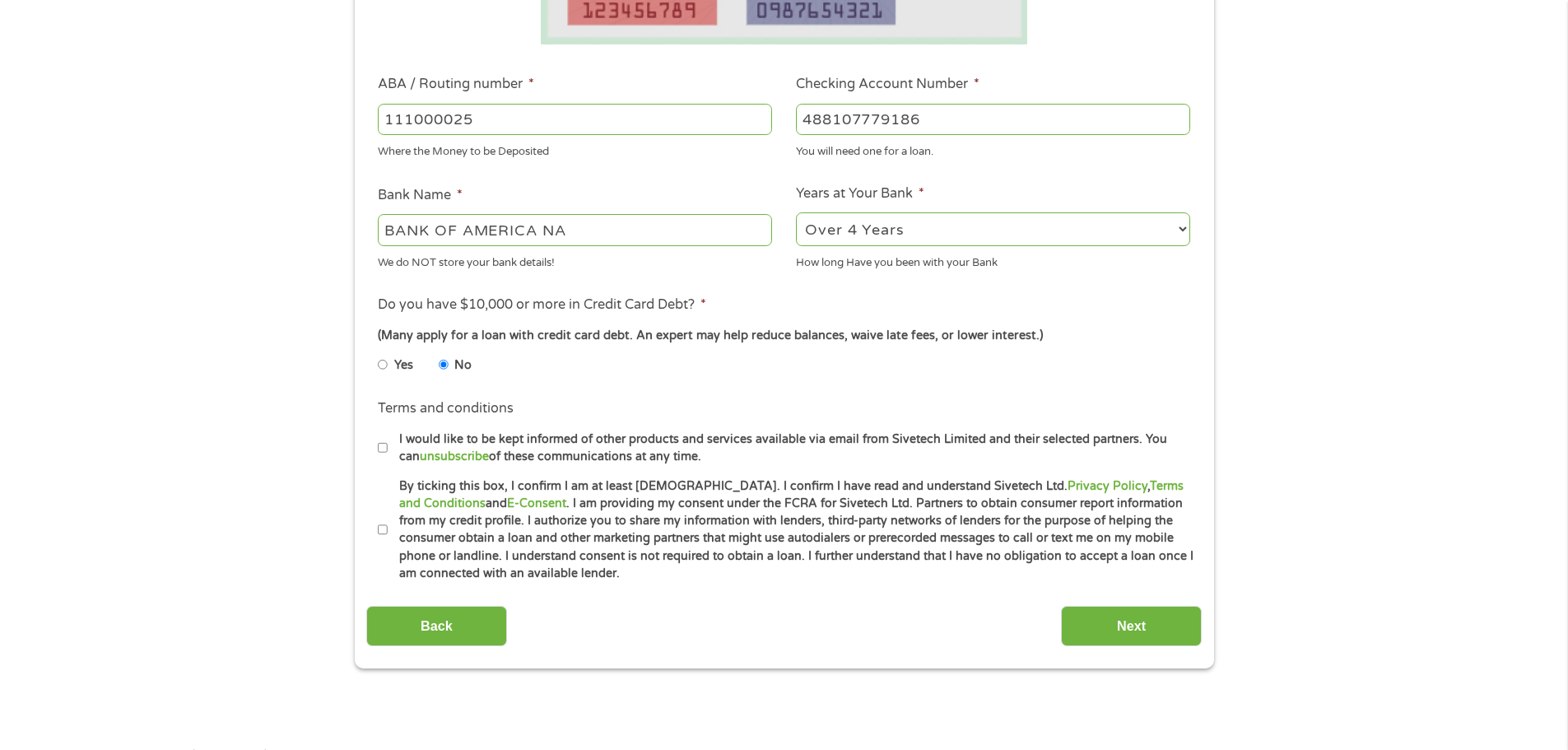
scroll to position [494, 0]
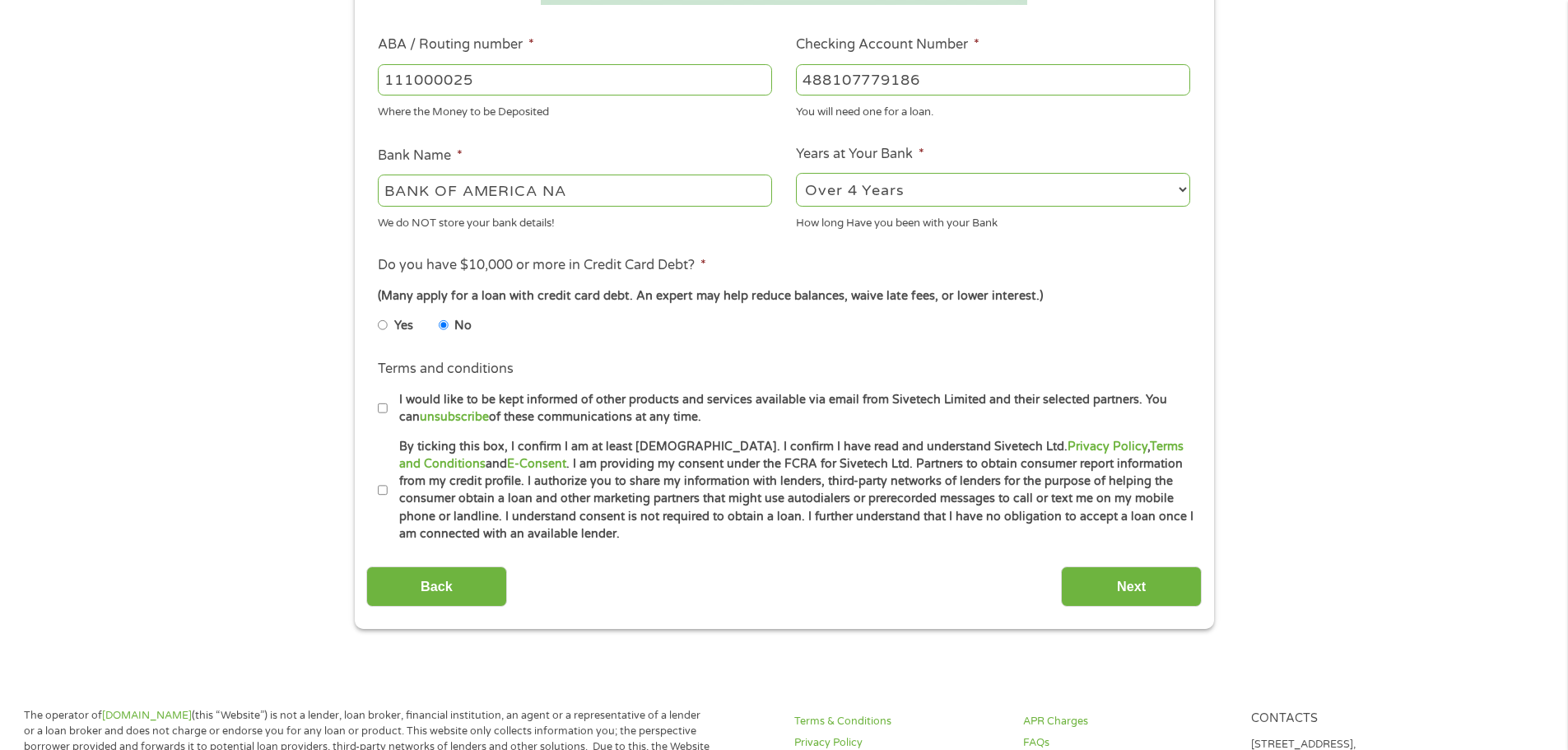
click at [381, 488] on input "By ticking this box, I confirm I am at least 18 years old. I confirm I have rea…" at bounding box center [382, 490] width 10 height 26
checkbox input "true"
click at [1098, 580] on input "Next" at bounding box center [1131, 586] width 141 height 40
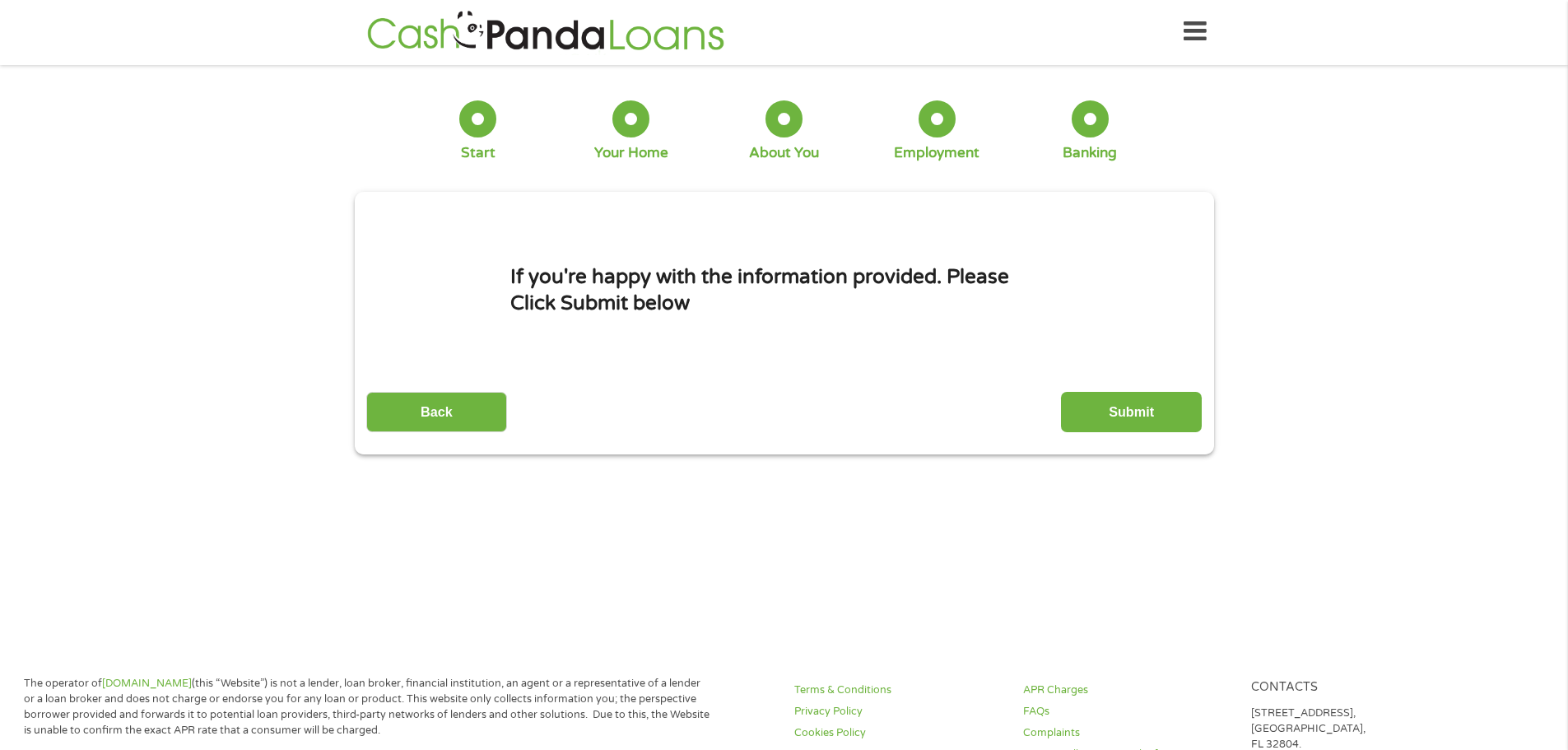
scroll to position [0, 0]
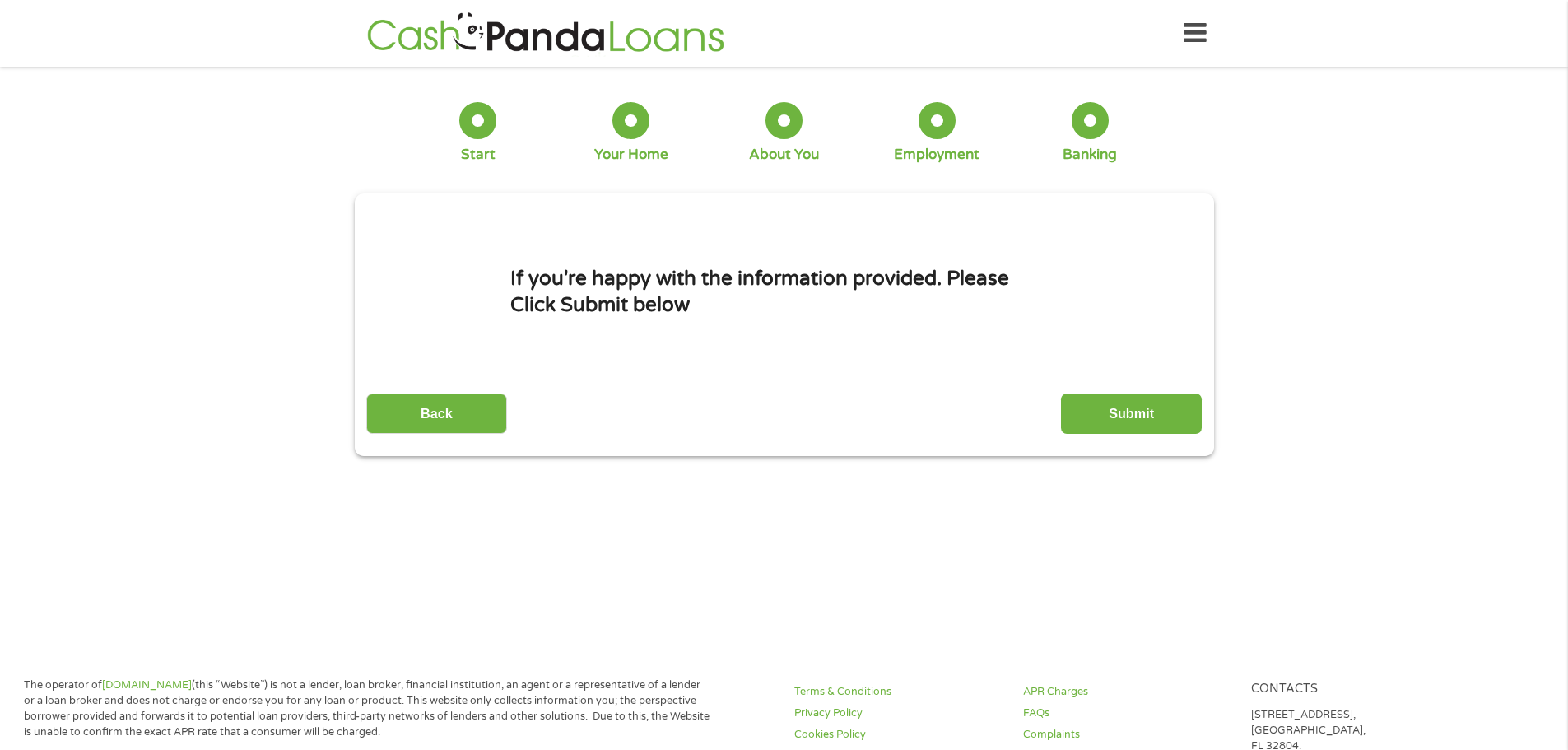
drag, startPoint x: 1142, startPoint y: 408, endPoint x: 1105, endPoint y: 404, distance: 37.2
click at [1142, 409] on input "Submit" at bounding box center [1131, 413] width 141 height 40
